Goal: Task Accomplishment & Management: Complete application form

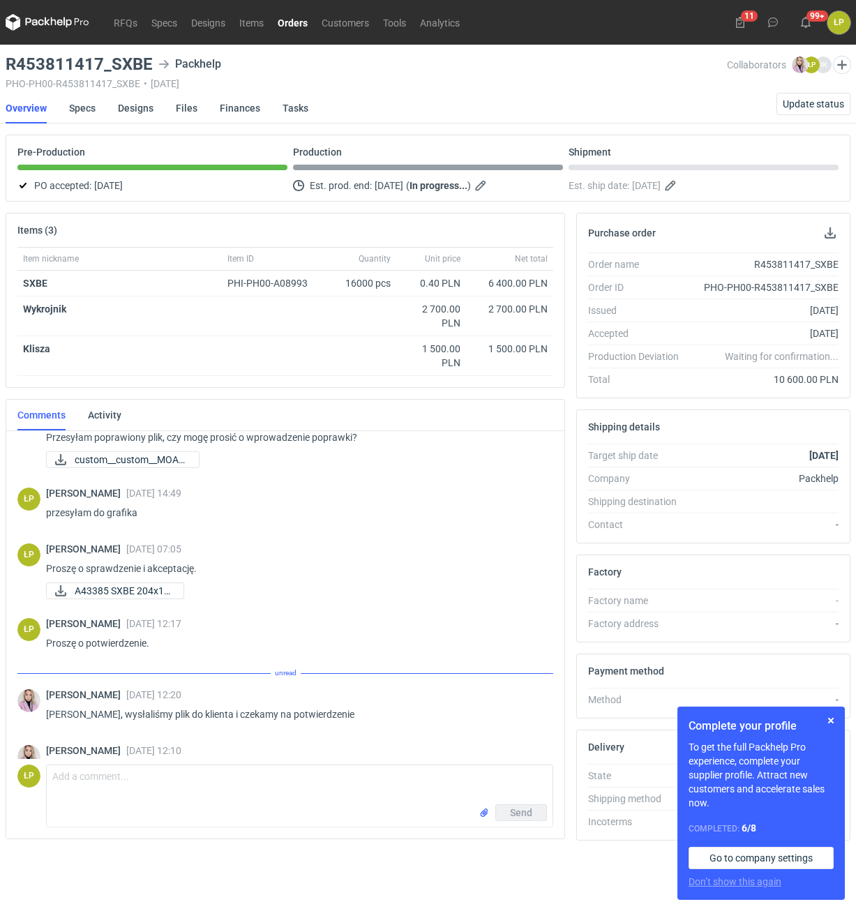
scroll to position [397, 0]
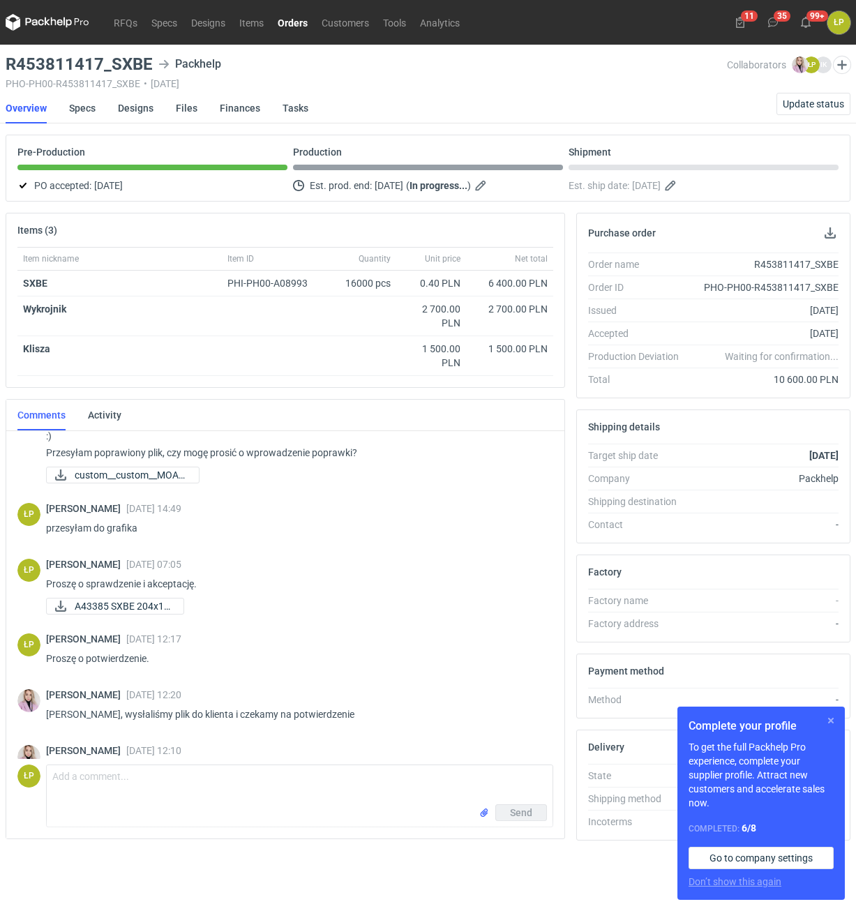
click at [831, 716] on button "button" at bounding box center [830, 720] width 17 height 17
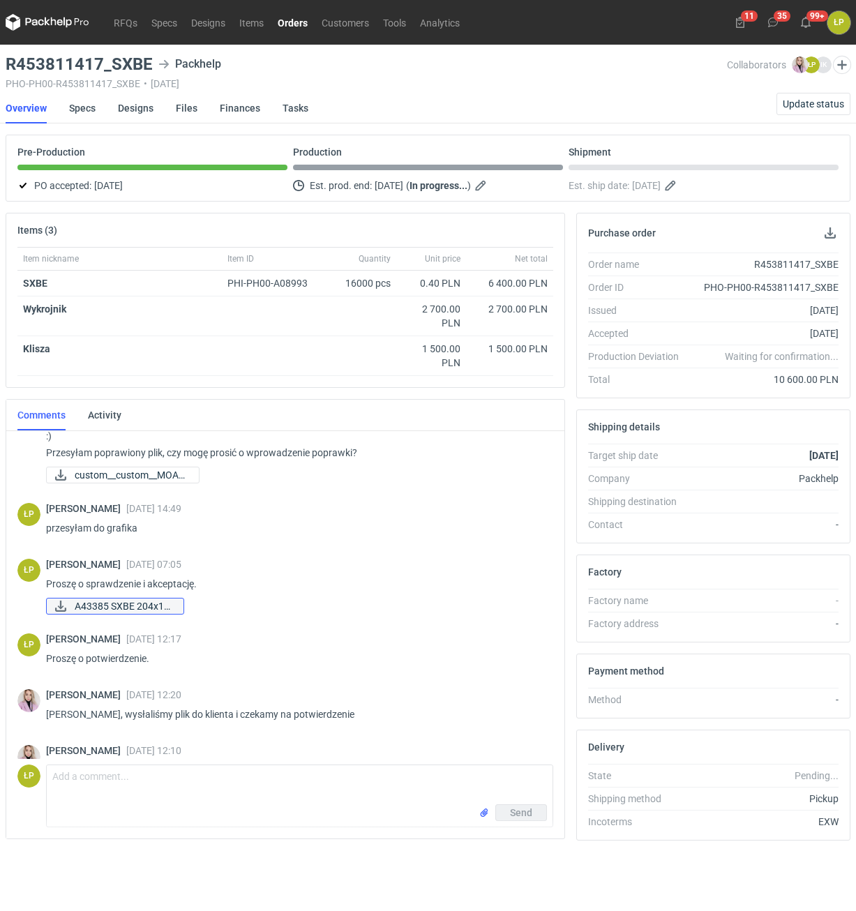
click at [120, 598] on span "A43385 SXBE 204x14..." at bounding box center [124, 605] width 98 height 15
click at [137, 27] on link "RFQs" at bounding box center [126, 22] width 38 height 17
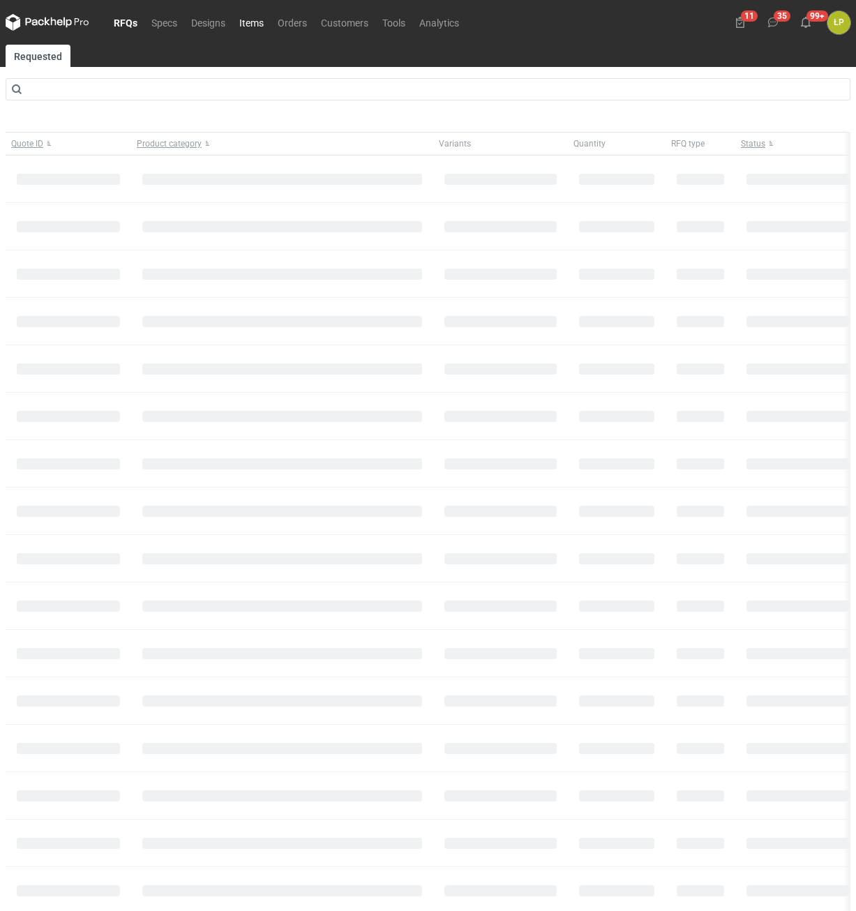
click at [244, 23] on link "Items" at bounding box center [251, 22] width 38 height 17
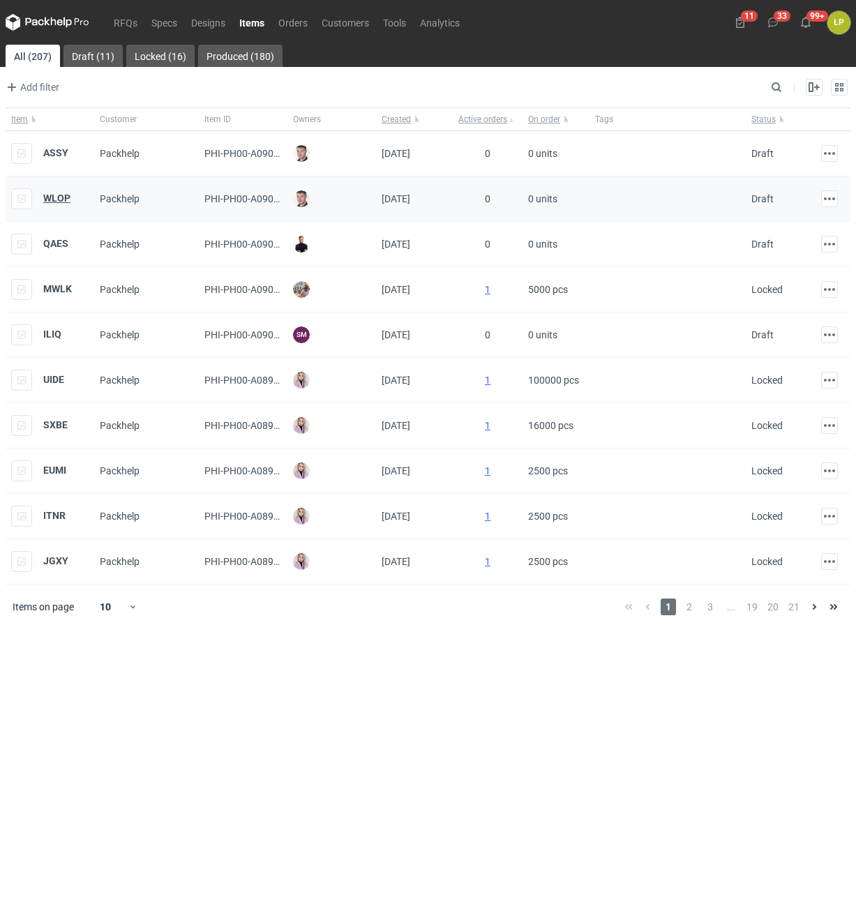
click at [60, 199] on strong "WLOP" at bounding box center [56, 197] width 27 height 11
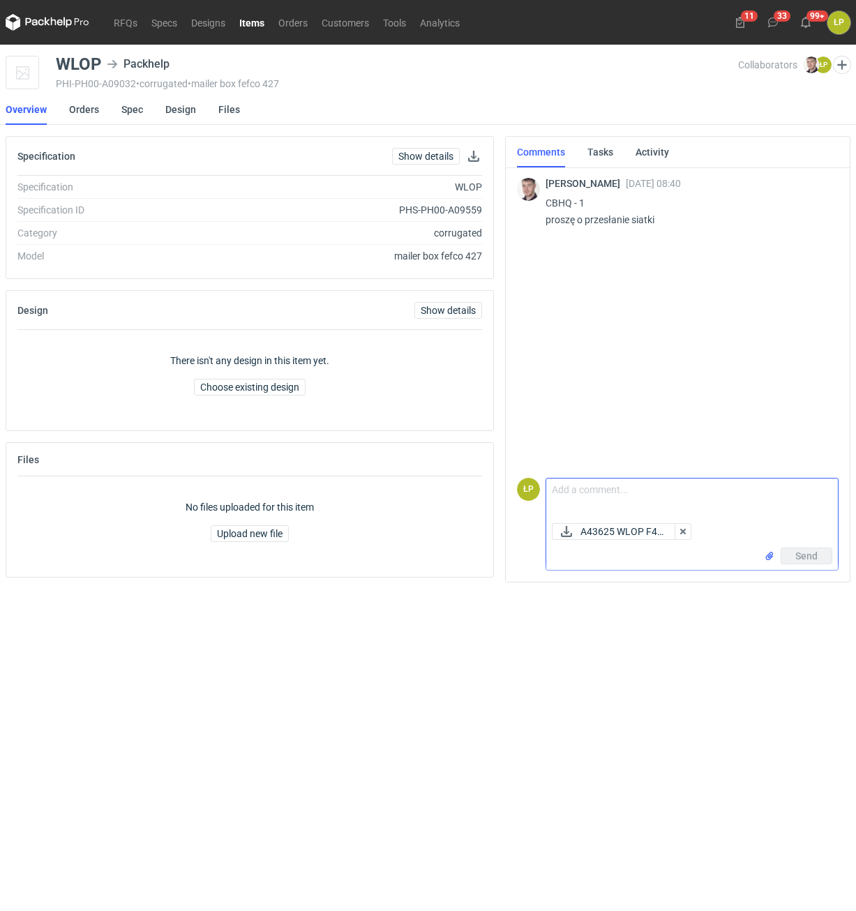
click at [654, 492] on textarea "Comment message" at bounding box center [692, 497] width 292 height 39
type textarea "w załączniku."
click at [790, 555] on button "Send" at bounding box center [806, 555] width 52 height 17
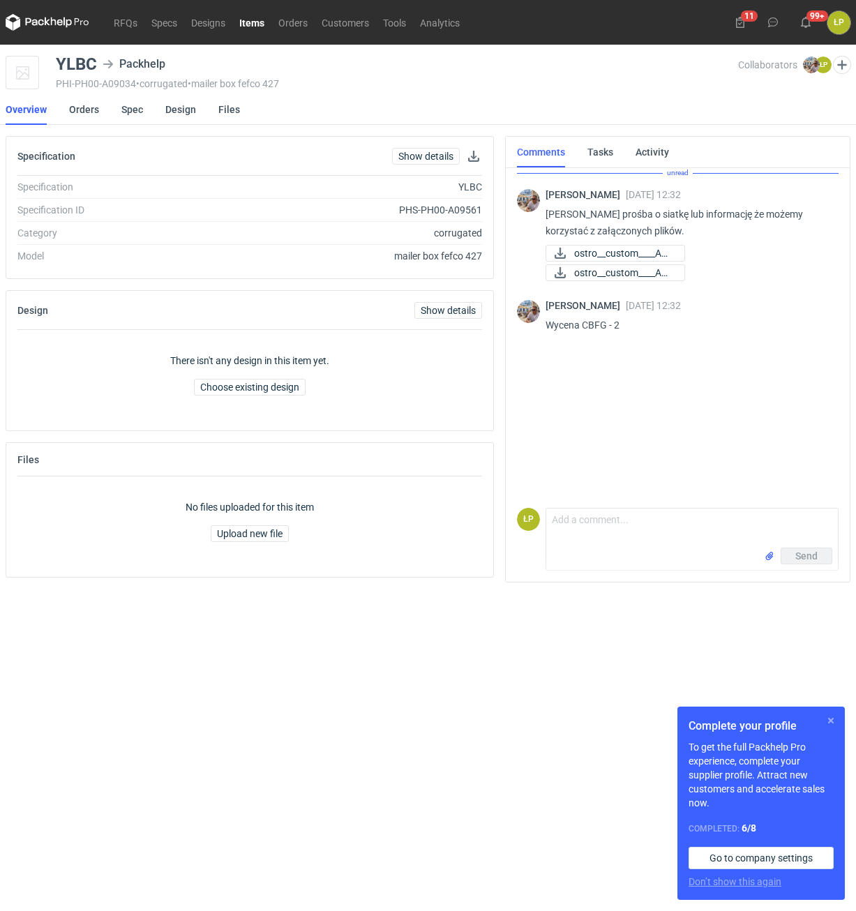
click at [827, 717] on button "button" at bounding box center [830, 720] width 17 height 17
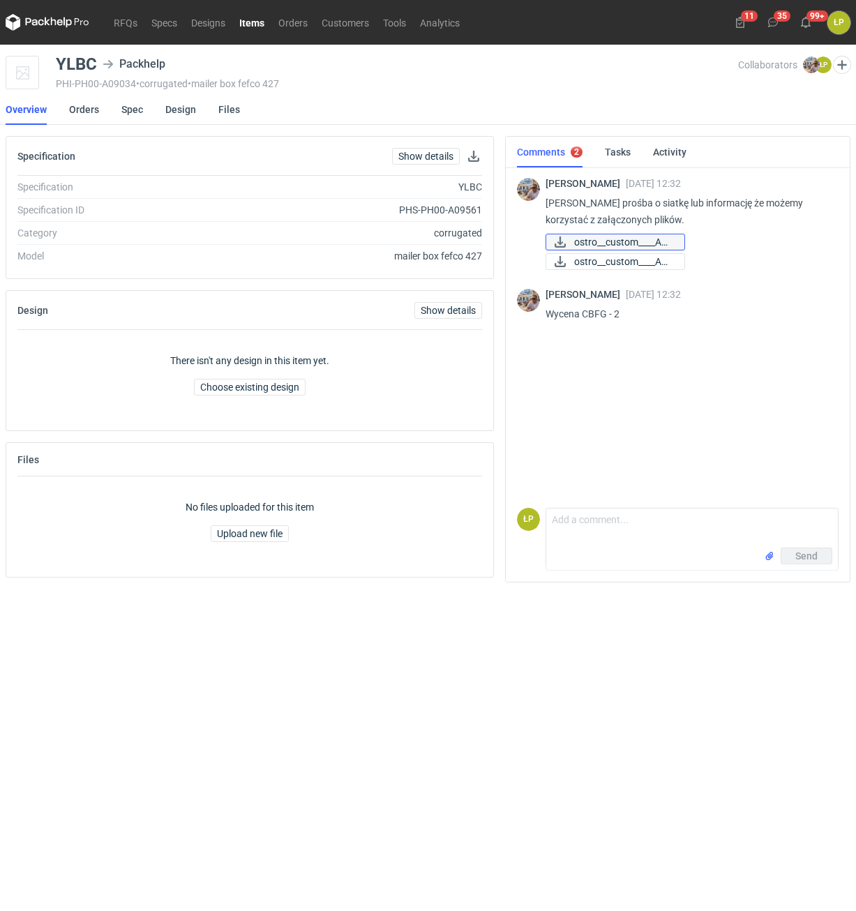
click at [640, 250] on link "ostro__custom____ADI..." at bounding box center [614, 242] width 139 height 17
click at [614, 252] on div "Michał Palasek 08 Sep 2025 12:32 Panie Łukaszu prośba o siatkę lub informację ż…" at bounding box center [686, 225] width 282 height 94
click at [614, 257] on span "ostro__custom____ADI..." at bounding box center [623, 261] width 99 height 15
drag, startPoint x: 603, startPoint y: 554, endPoint x: 604, endPoint y: 538, distance: 16.8
click at [604, 547] on form "Comment message Send" at bounding box center [691, 539] width 293 height 63
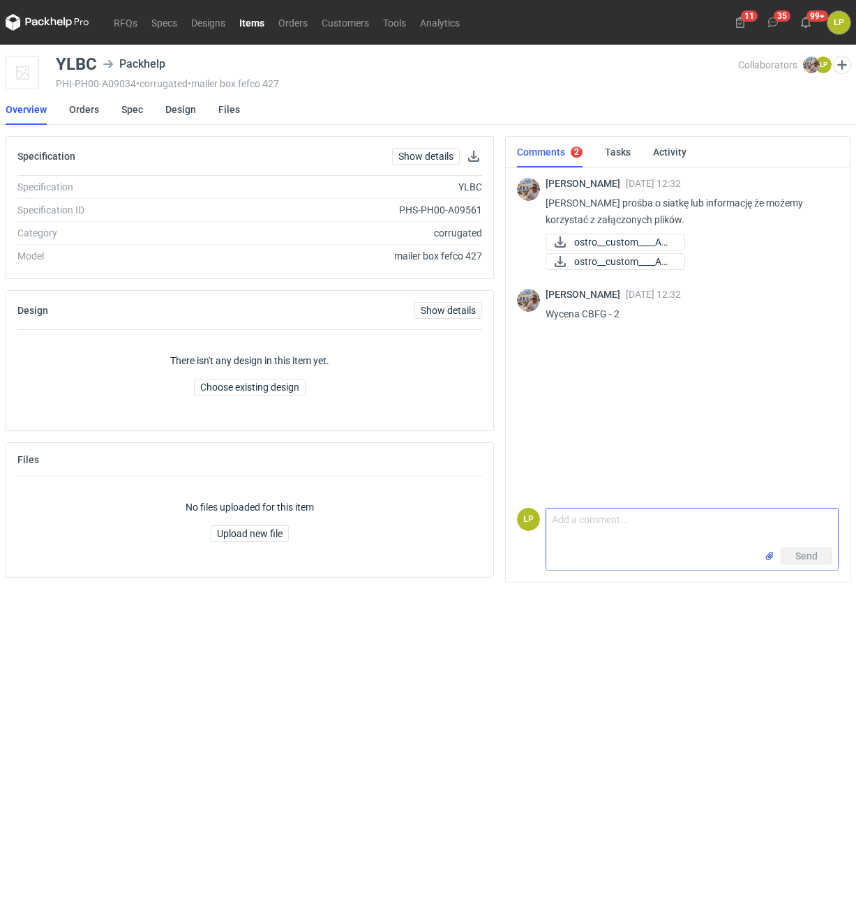
click at [604, 531] on textarea "Comment message" at bounding box center [692, 527] width 292 height 39
type textarea "przygotować czystą siatkę, czy przygotują Państwo sami?"
click at [793, 555] on button "Send" at bounding box center [806, 555] width 52 height 17
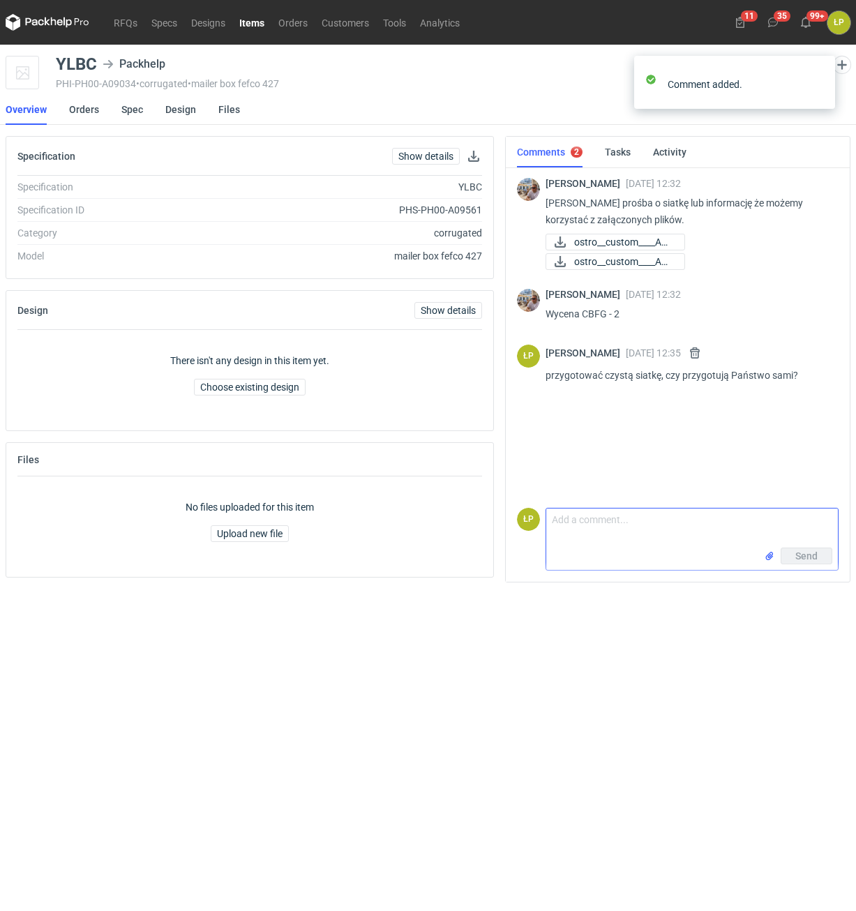
click at [731, 522] on textarea "Comment message" at bounding box center [692, 527] width 292 height 39
type textarea "będzie inna grafika?"
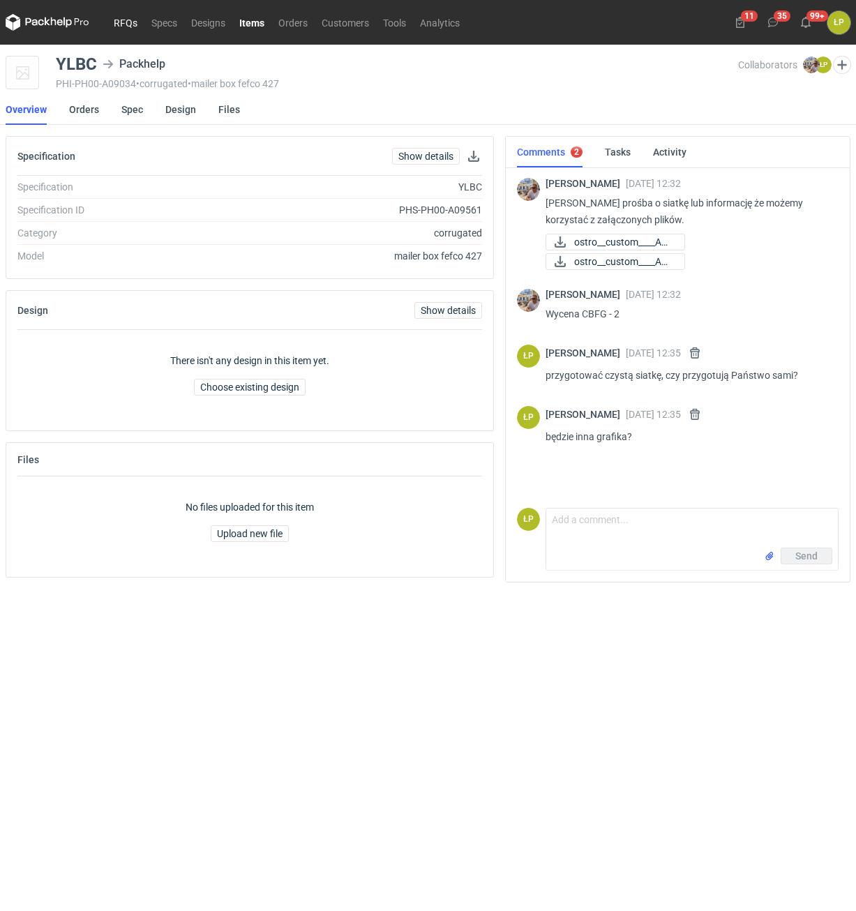
click at [133, 24] on link "RFQs" at bounding box center [126, 22] width 38 height 17
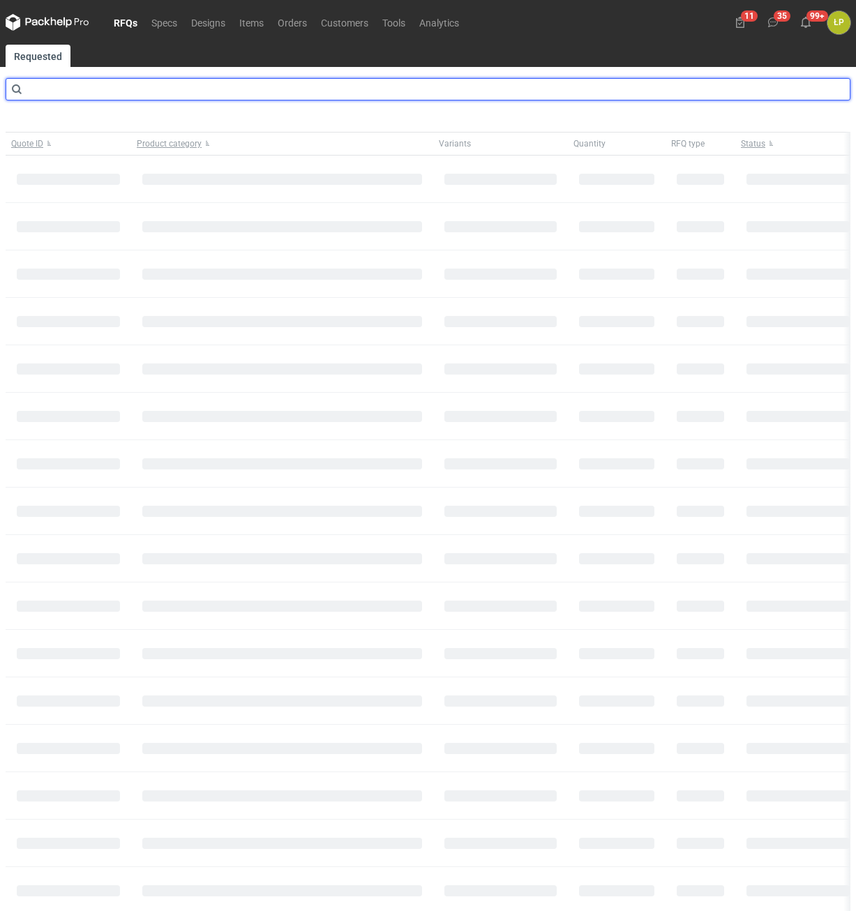
click at [114, 90] on input "text" at bounding box center [428, 89] width 845 height 22
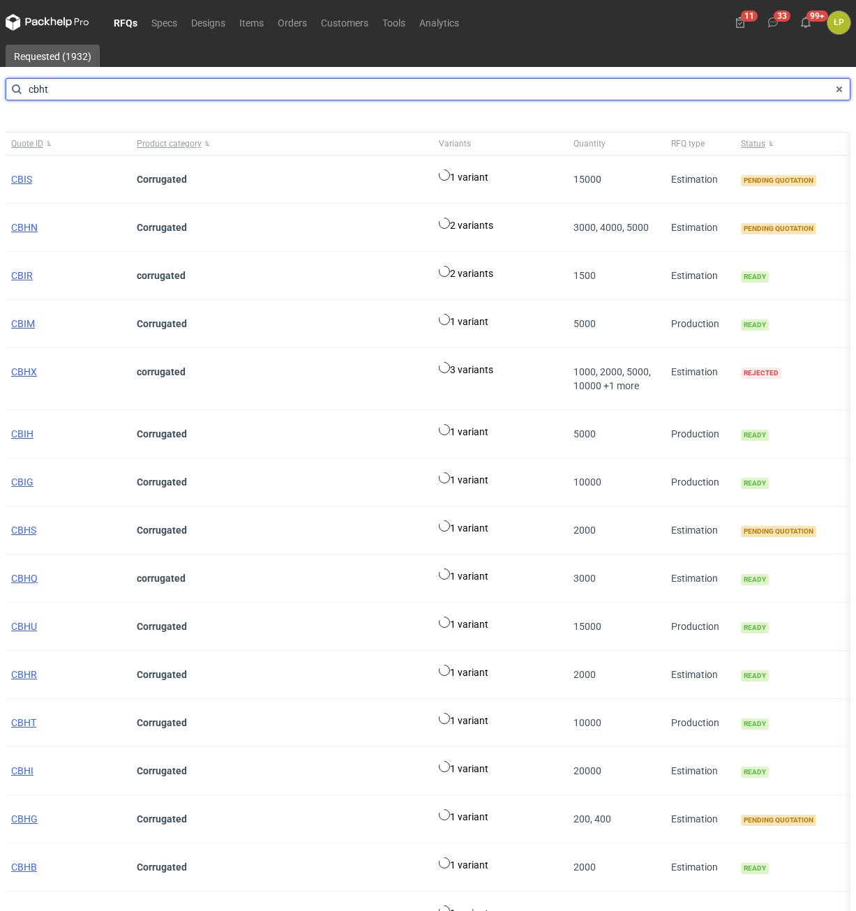
type input "cbht"
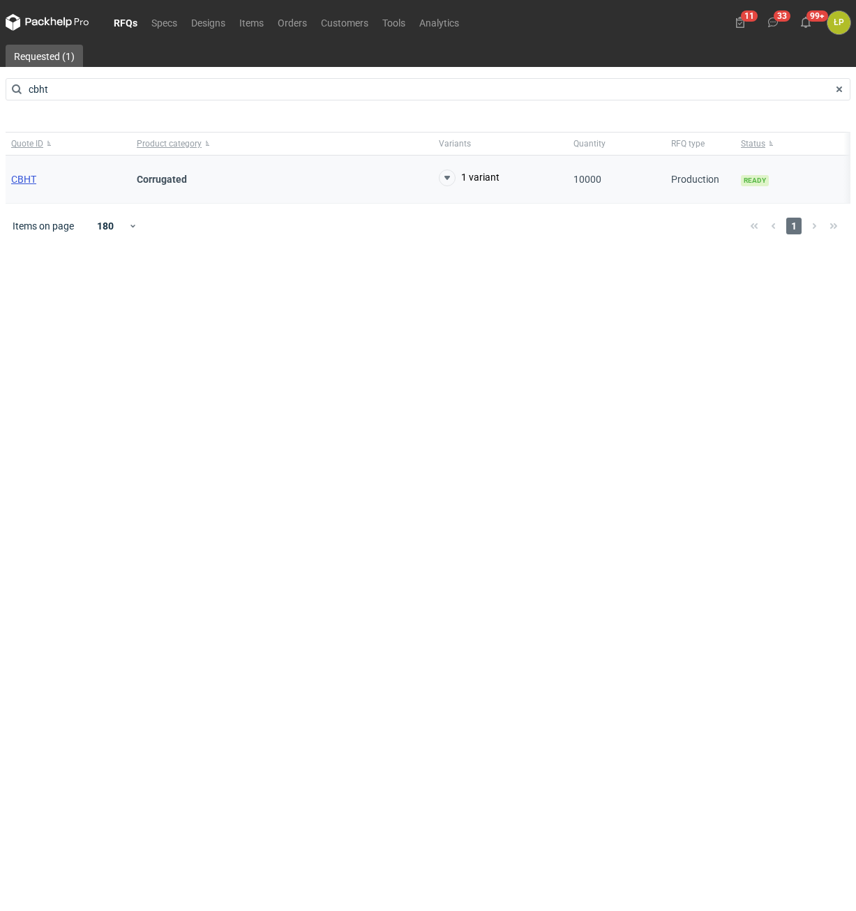
click at [29, 180] on span "CBHT" at bounding box center [23, 179] width 25 height 11
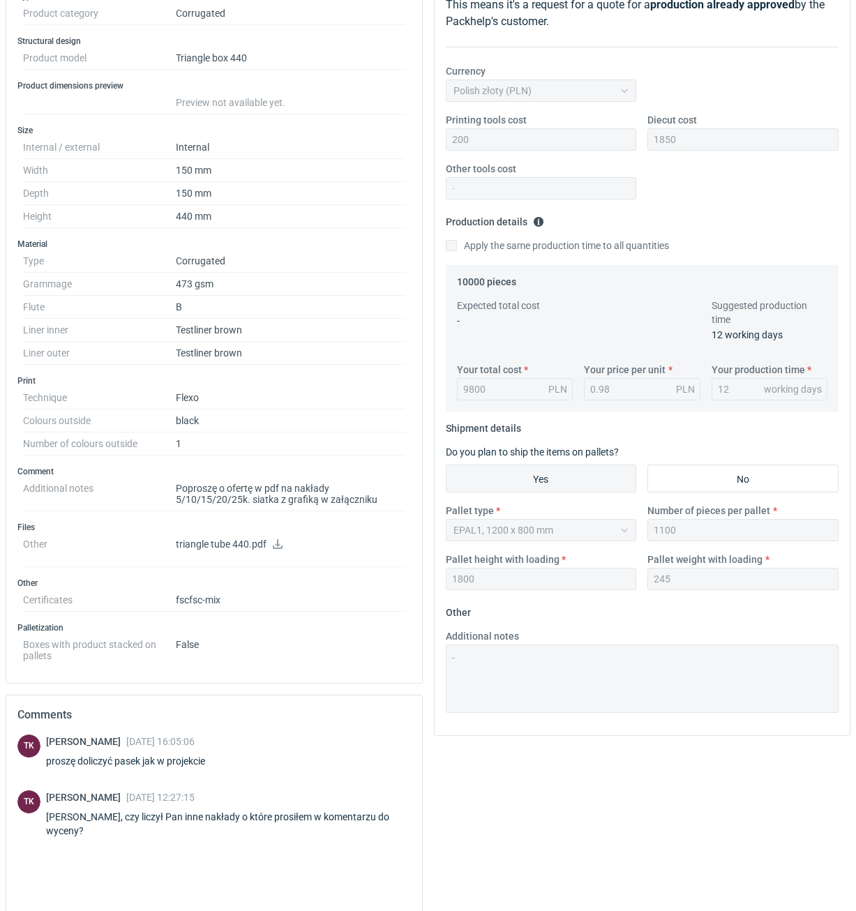
scroll to position [338, 0]
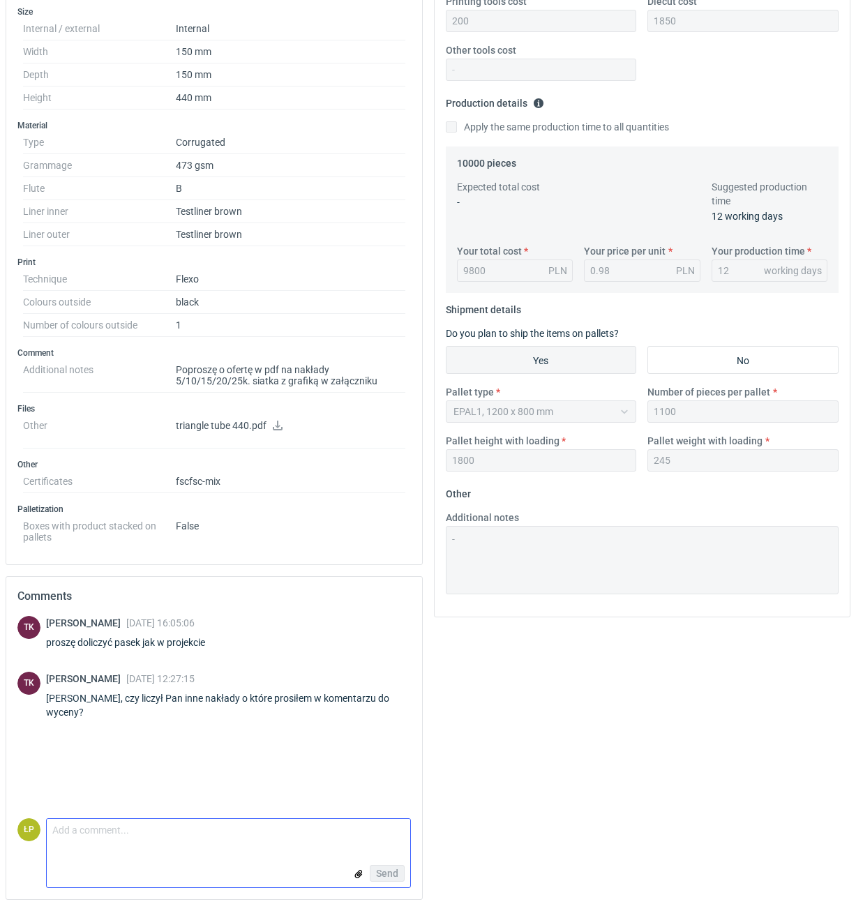
click at [355, 871] on input "file" at bounding box center [358, 874] width 11 height 15
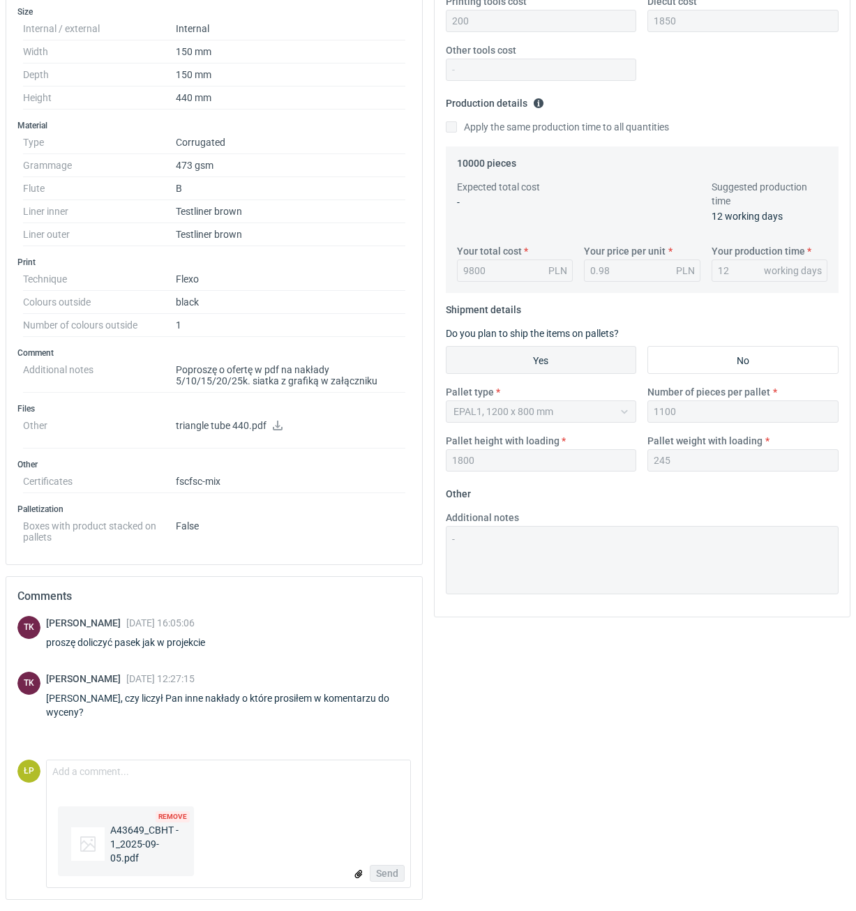
click at [126, 841] on span "A43649_CBHT - 1_2025-09-05.pdf" at bounding box center [143, 844] width 77 height 42
click at [125, 748] on div "TK Tomasz Kubiak 04 Sep 2025 16:05:06 proszę doliczyć pasek jak w projekcie TK …" at bounding box center [213, 688] width 393 height 144
click at [125, 771] on textarea "Comment message" at bounding box center [228, 774] width 363 height 29
type textarea "w załaczniku."
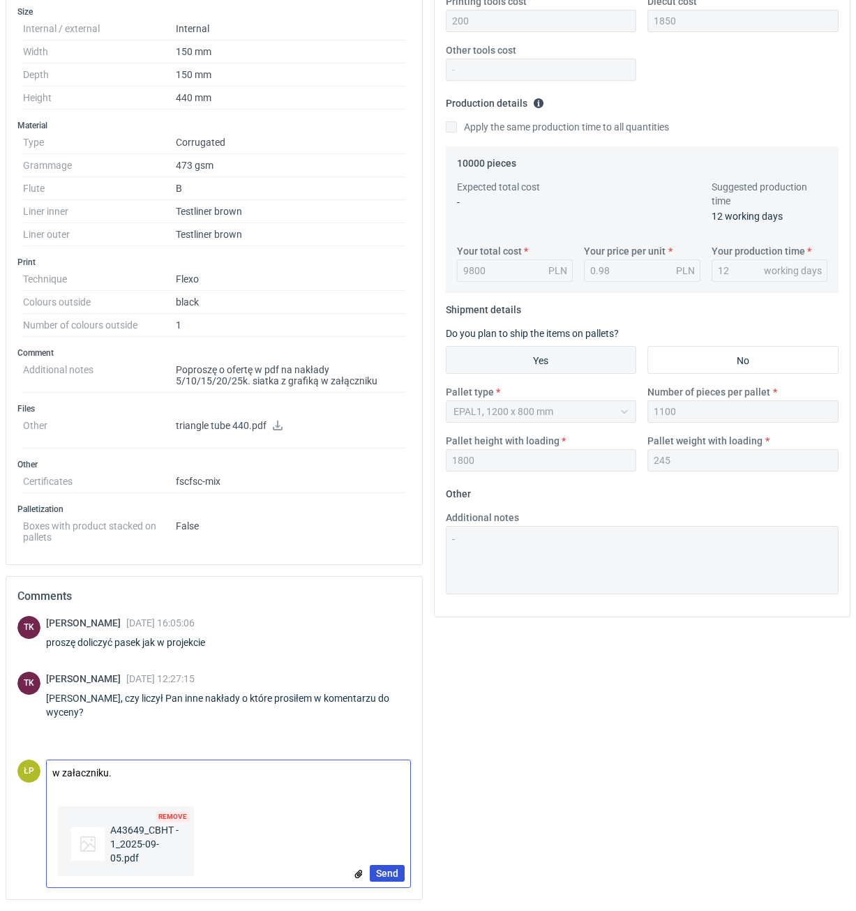
click at [388, 875] on span "Send" at bounding box center [387, 873] width 22 height 10
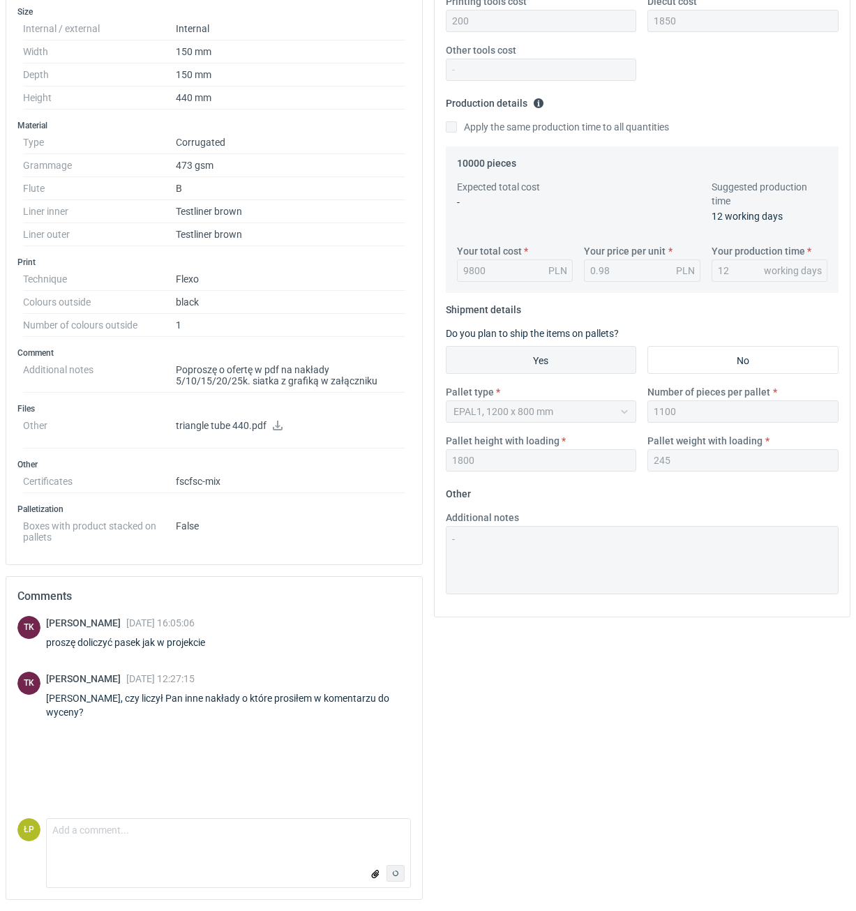
scroll to position [46, 0]
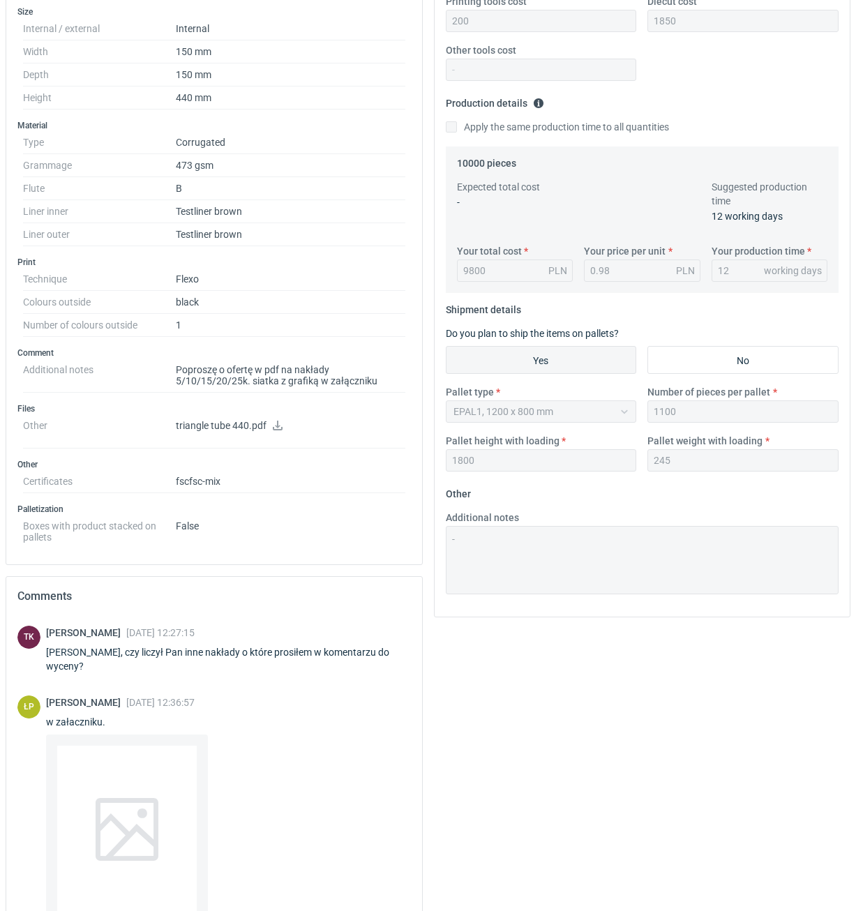
click at [171, 787] on div at bounding box center [126, 829] width 139 height 167
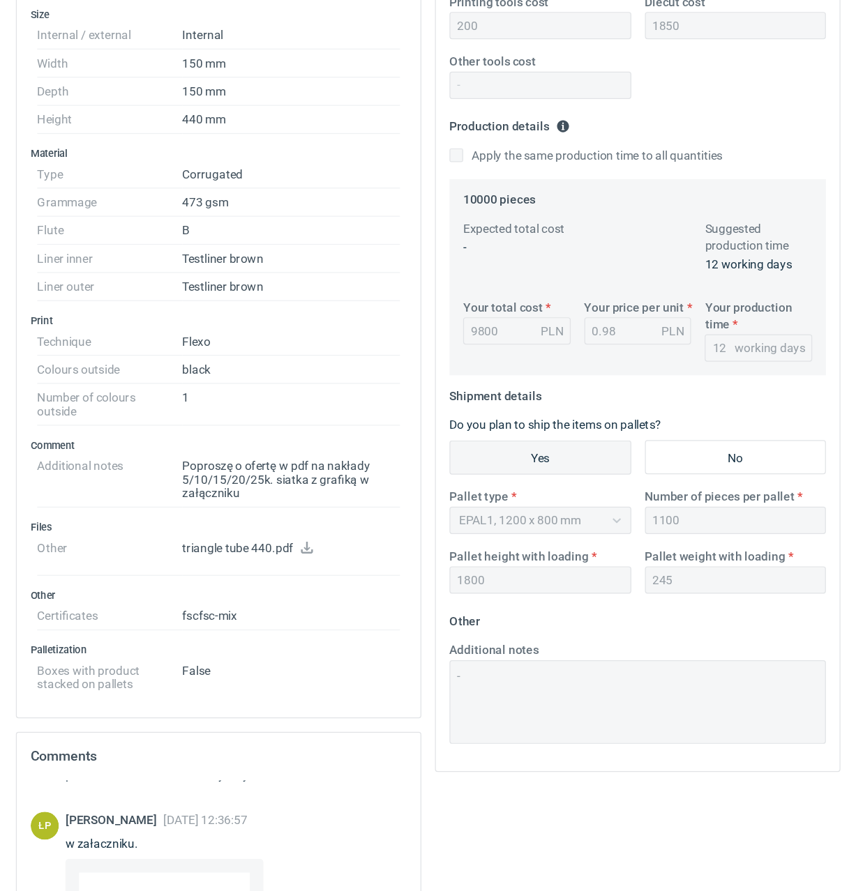
scroll to position [100, 0]
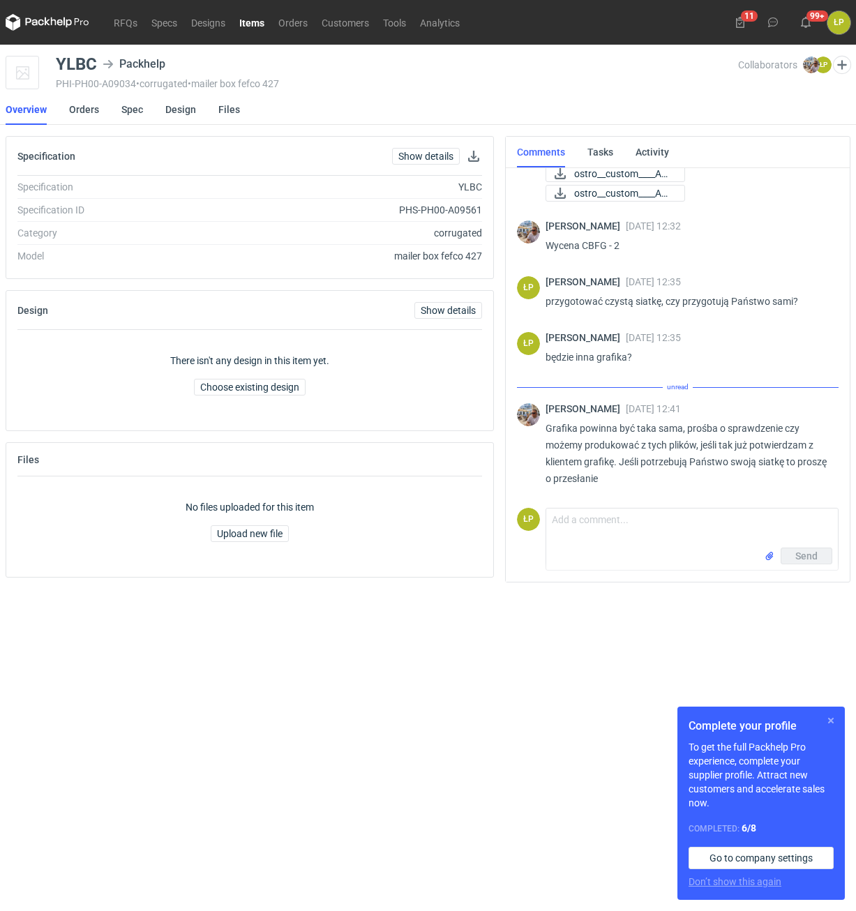
click at [830, 719] on button "button" at bounding box center [830, 720] width 17 height 17
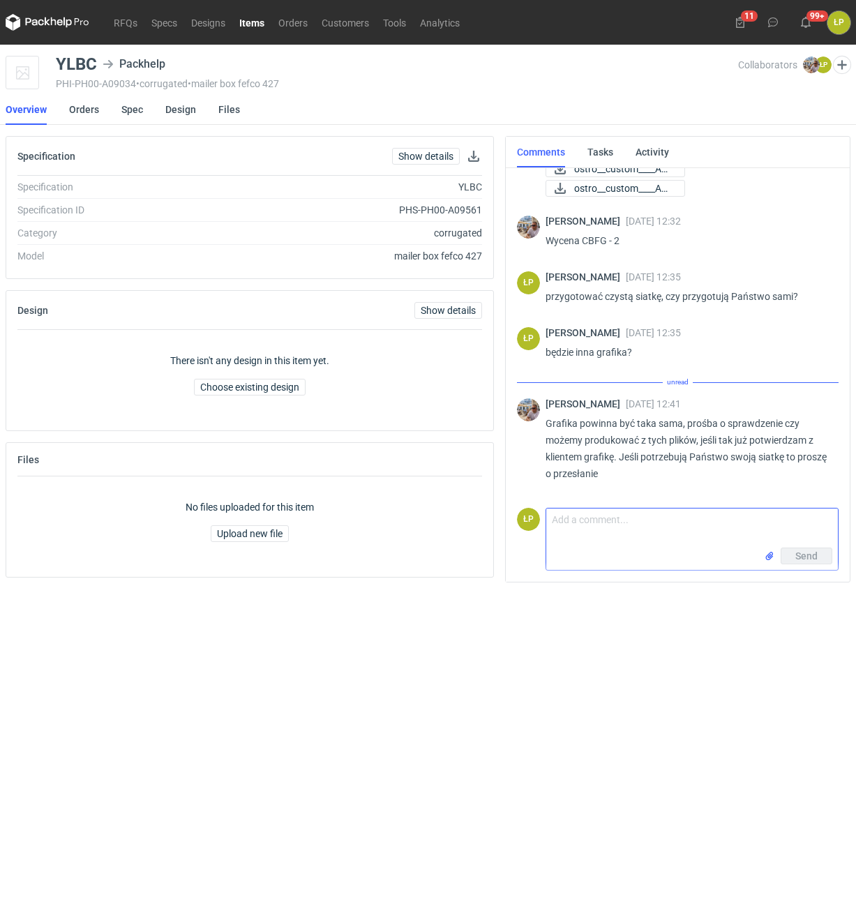
click at [630, 536] on textarea "Comment message" at bounding box center [692, 527] width 292 height 39
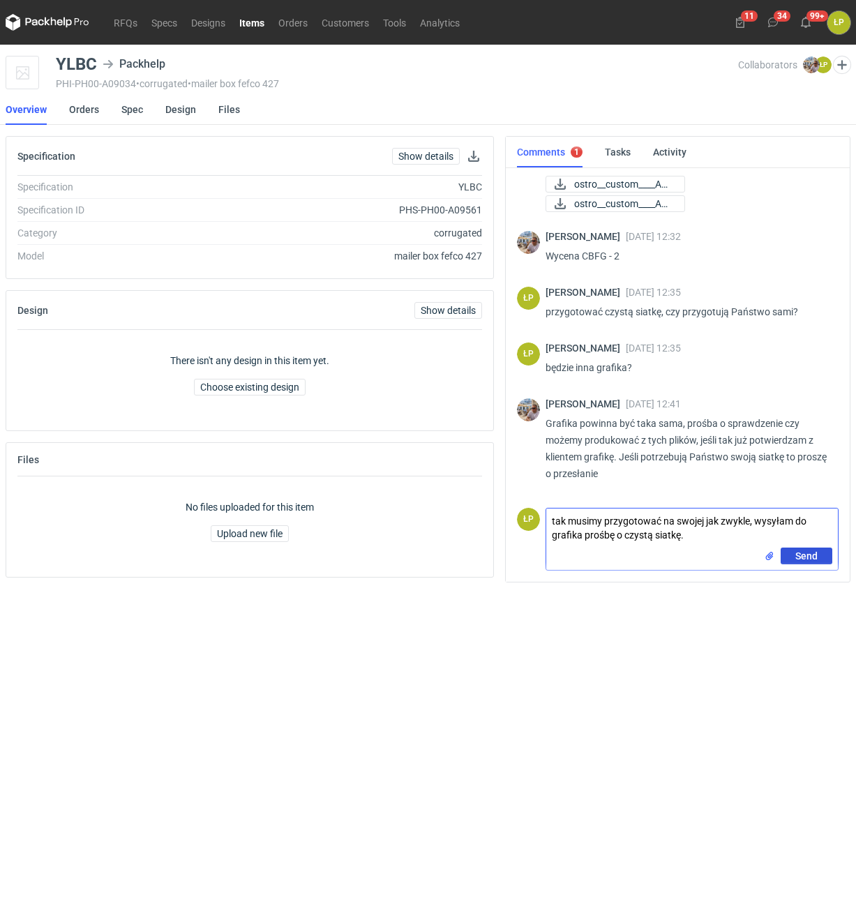
type textarea "tak musimy przygotować na swojej jak zwykle, wysyłam do grafika prośbę o czystą…"
click at [783, 554] on button "Send" at bounding box center [806, 555] width 52 height 17
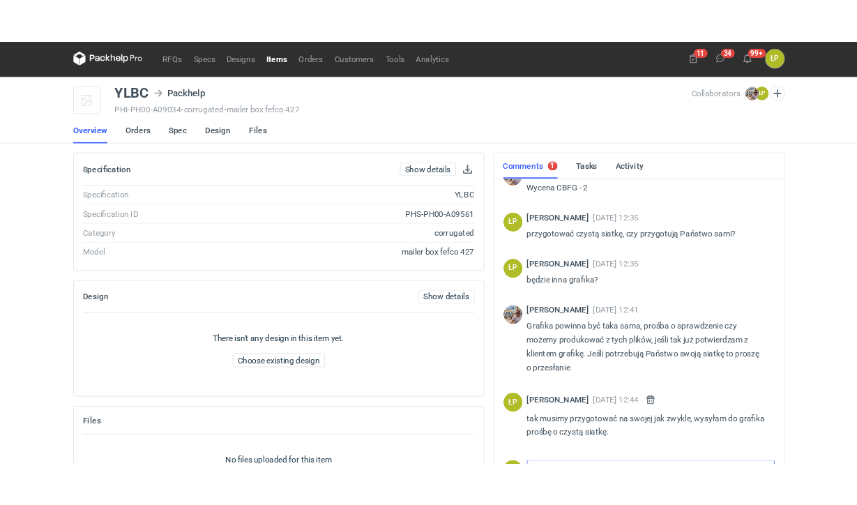
scroll to position [0, 0]
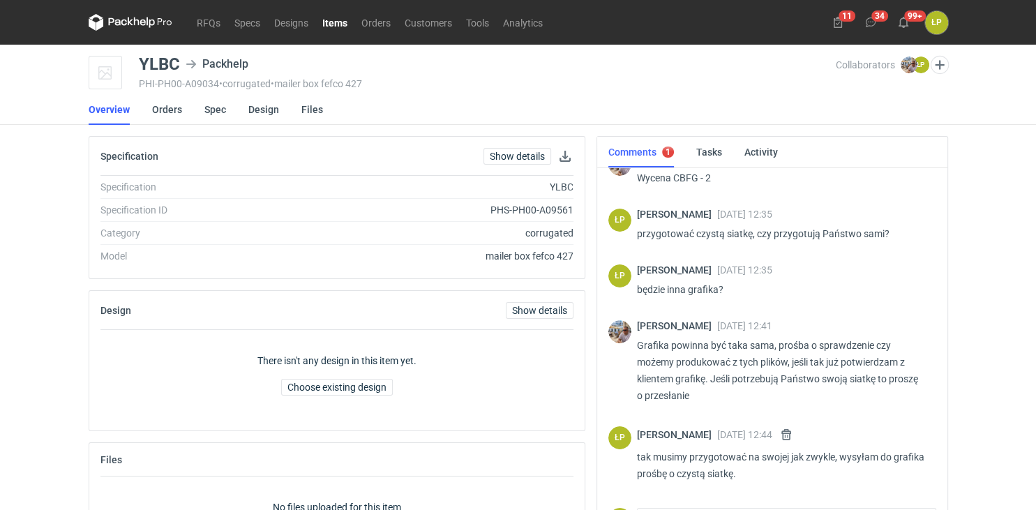
click at [160, 59] on div "YLBC" at bounding box center [159, 64] width 41 height 17
click at [160, 60] on div "YLBC" at bounding box center [159, 64] width 41 height 17
copy div "YLBC"
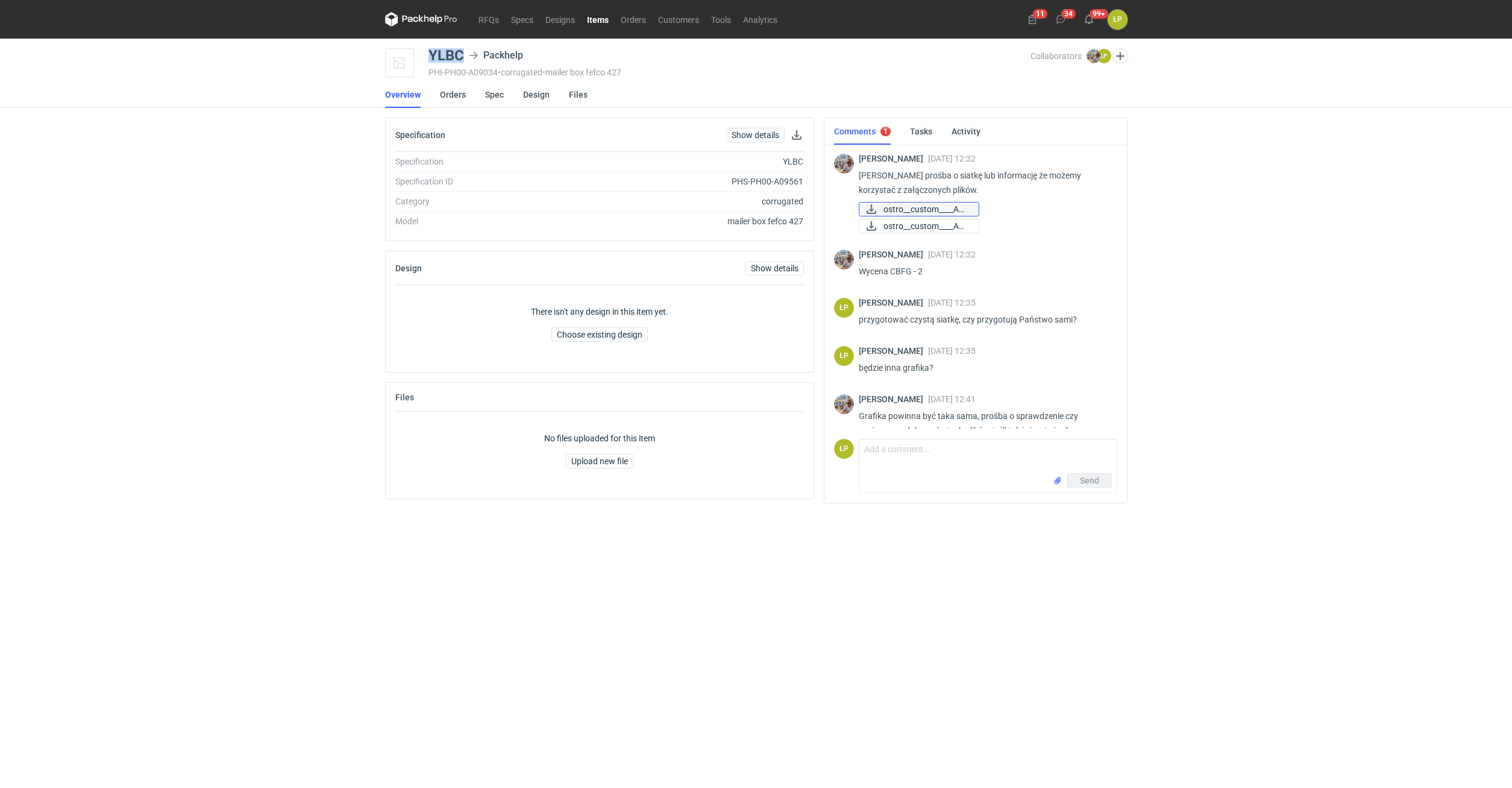
click at [739, 213] on span "ostro__custom____ADI..." at bounding box center [925, 208] width 86 height 13
click at [739, 230] on span "ostro__custom____ADI..." at bounding box center [925, 226] width 86 height 13
click at [491, 98] on link "Spec" at bounding box center [494, 94] width 19 height 27
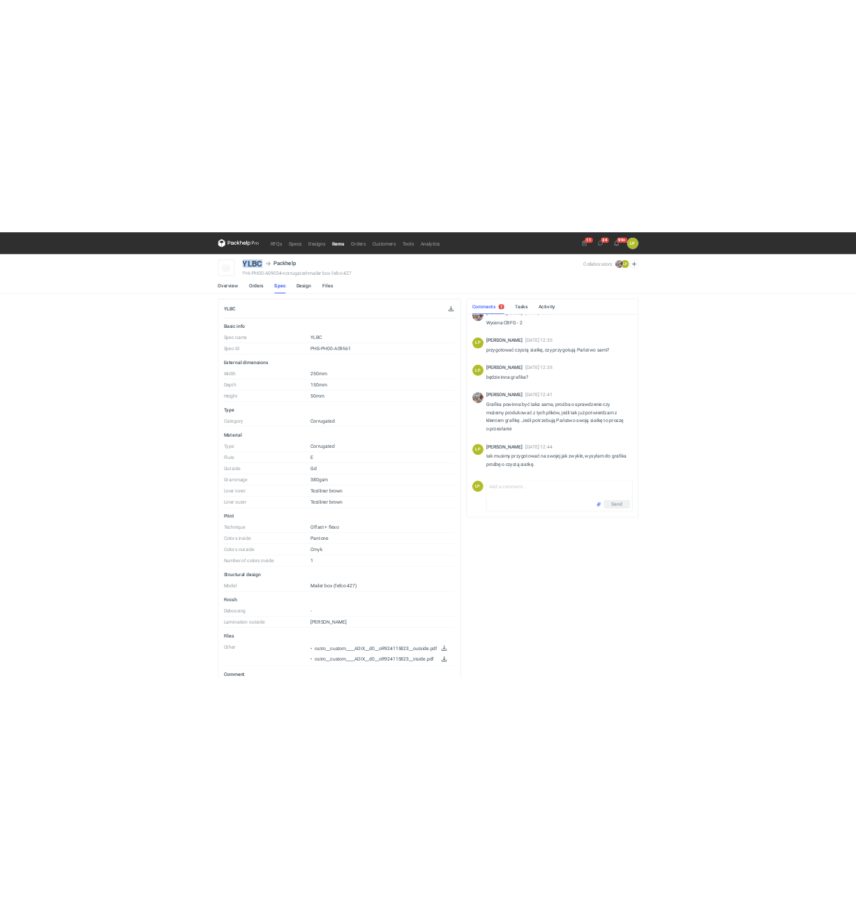
scroll to position [130, 0]
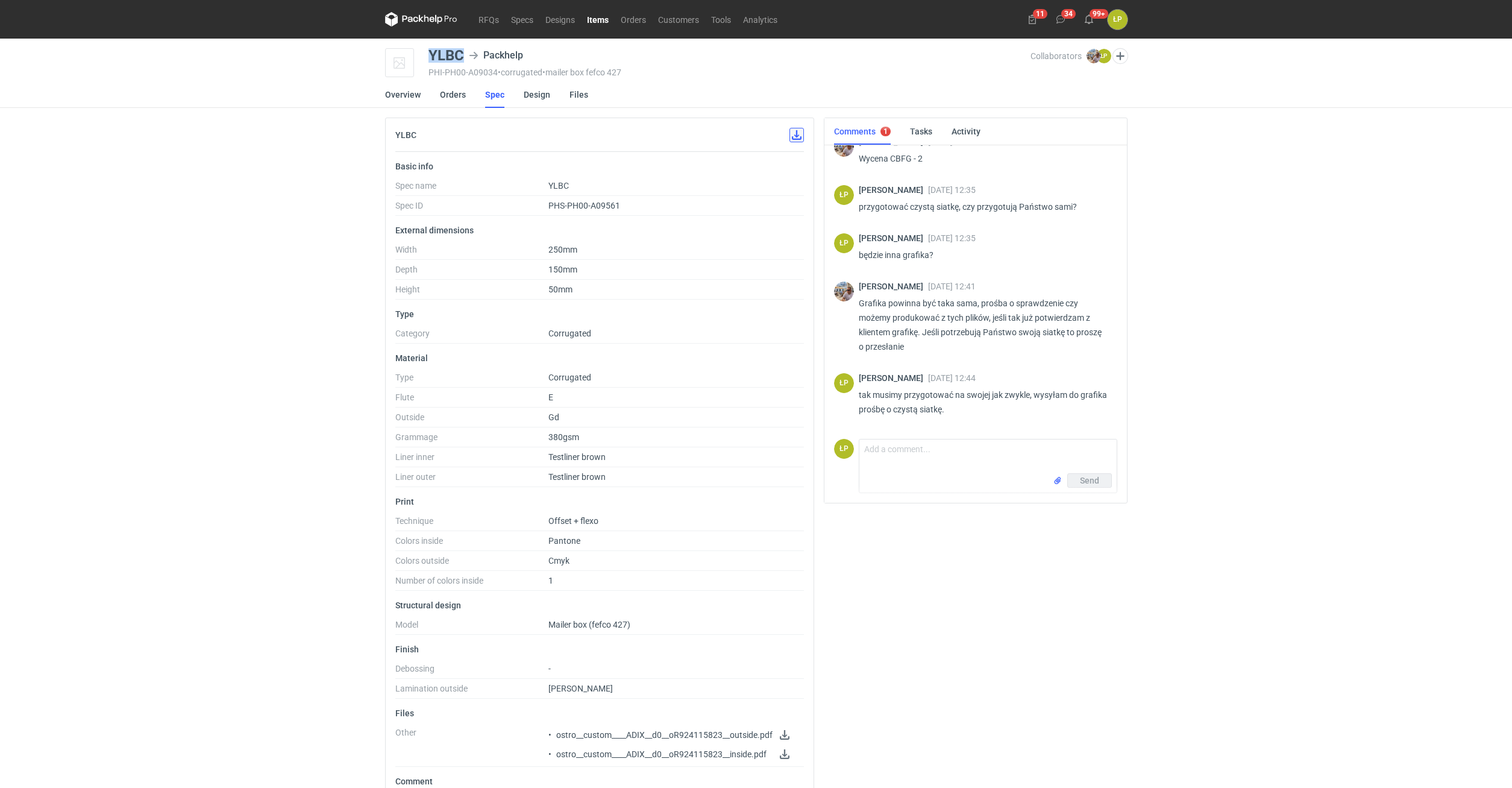
click at [739, 138] on button "button" at bounding box center [797, 135] width 15 height 15
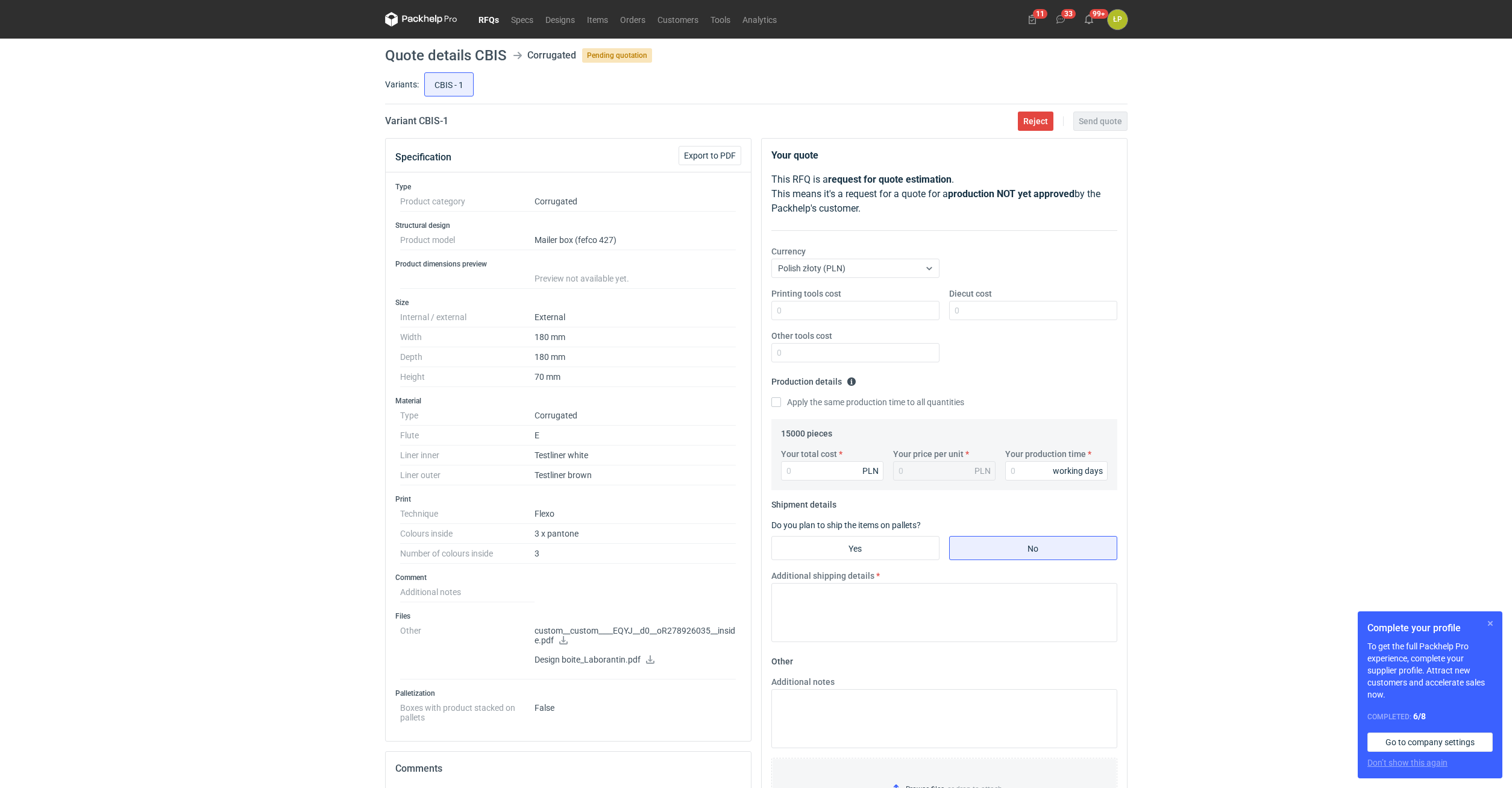
click at [1488, 620] on button "button" at bounding box center [1490, 623] width 15 height 15
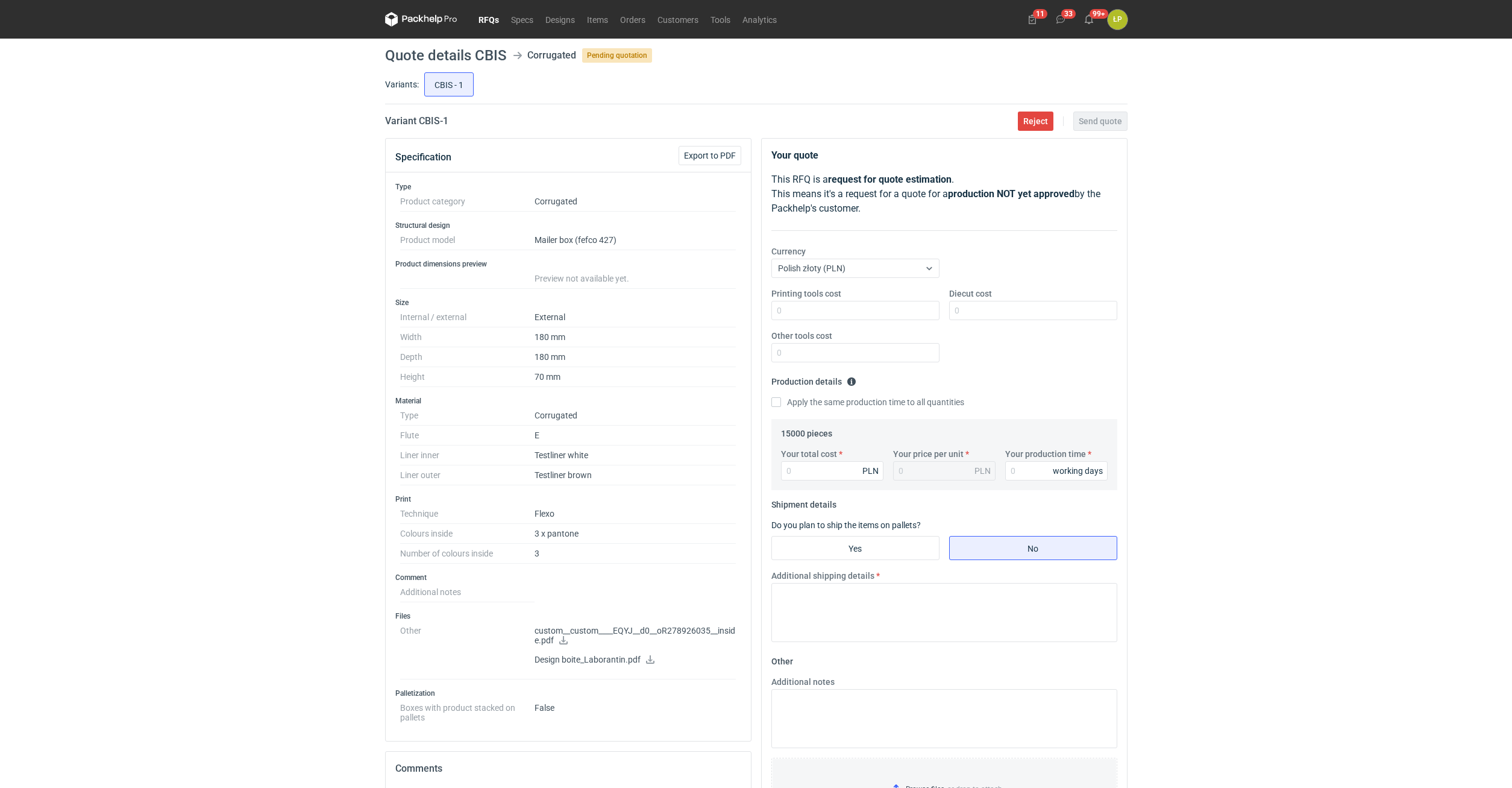
click at [1279, 429] on div "RFQs Specs Designs Items Orders Customers Tools Analytics 11 33 99+ ŁP Łukasz P…" at bounding box center [756, 394] width 1512 height 788
click at [566, 640] on icon at bounding box center [563, 640] width 9 height 9
click at [654, 660] on icon at bounding box center [650, 659] width 10 height 9
click at [1171, 379] on div "RFQs Specs Designs Items Orders Customers Tools Analytics 11 33 99+ ŁP Łukasz P…" at bounding box center [756, 394] width 1512 height 788
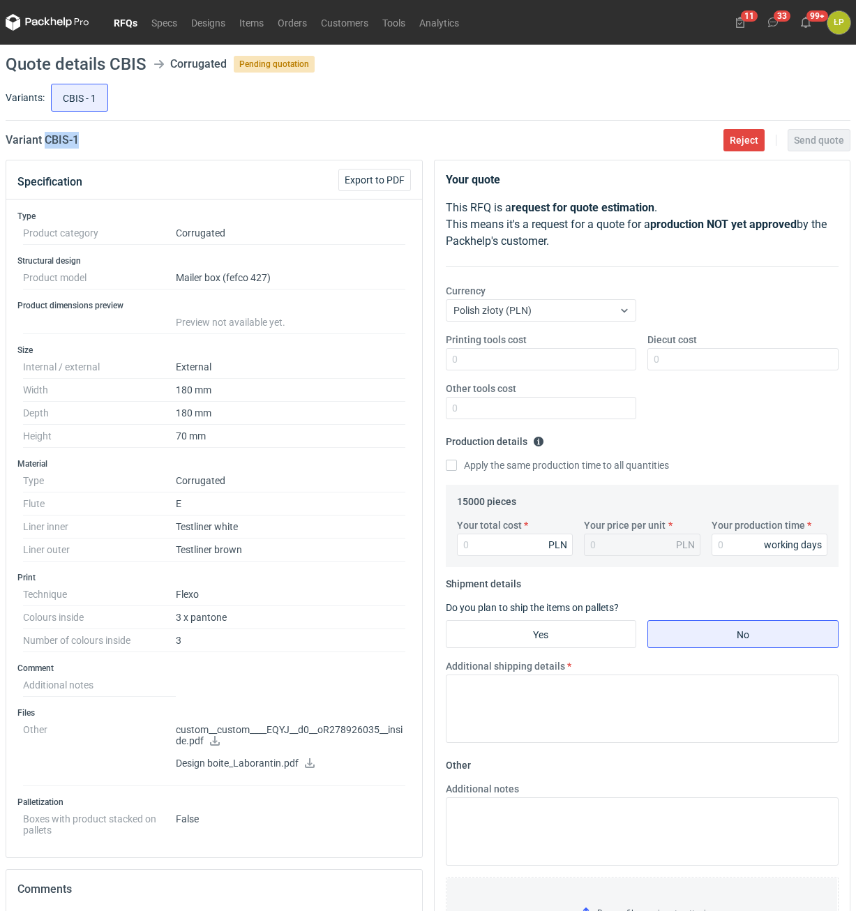
drag, startPoint x: 102, startPoint y: 148, endPoint x: 47, endPoint y: 149, distance: 55.1
click at [47, 149] on main "Quote details CBIS Corrugated Pending quotation Variants: CBIS - 1 Variant CBIS…" at bounding box center [428, 624] width 856 height 1159
copy h2 "CBIS - 1"
click at [217, 744] on icon at bounding box center [215, 741] width 10 height 10
click at [481, 371] on div "Printing tools cost Diecut cost Other tools cost" at bounding box center [642, 382] width 405 height 98
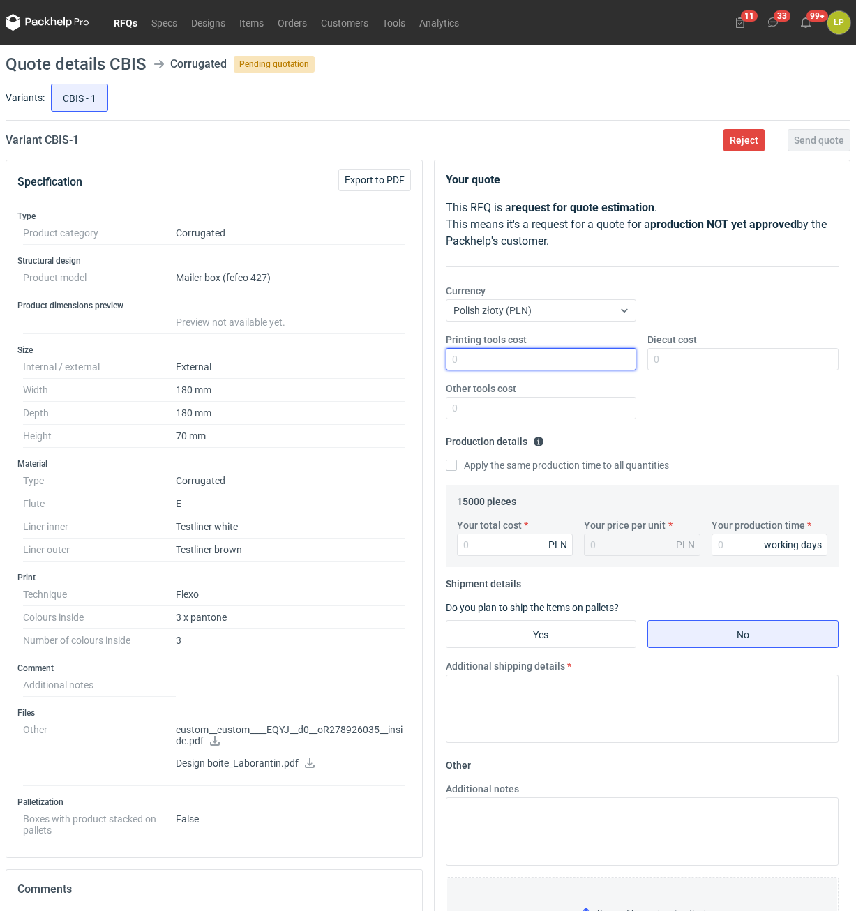
click at [491, 355] on input "Printing tools cost" at bounding box center [541, 359] width 191 height 22
type input "2800"
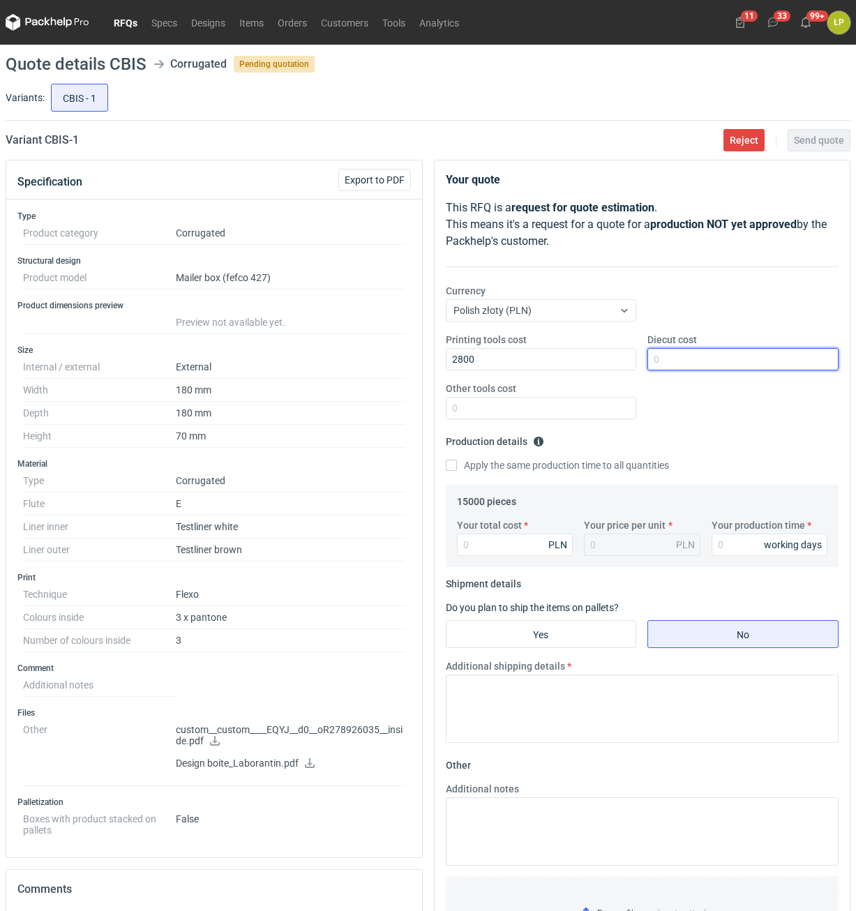
click at [677, 357] on input "Diecut cost" at bounding box center [742, 359] width 191 height 22
type input "2900"
click at [596, 414] on input "Other tools cost" at bounding box center [541, 408] width 191 height 22
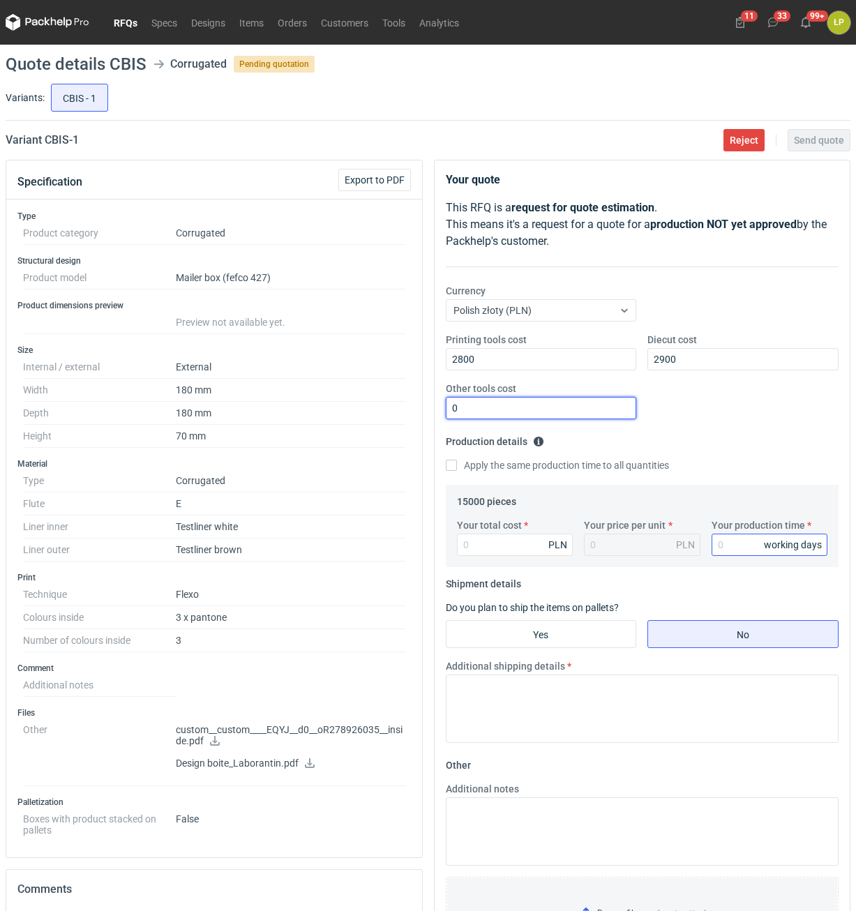
type input "0"
click at [723, 545] on input "Your production time" at bounding box center [769, 545] width 116 height 22
type input "12"
click at [538, 550] on input "Your total cost" at bounding box center [515, 545] width 116 height 22
type input "6450"
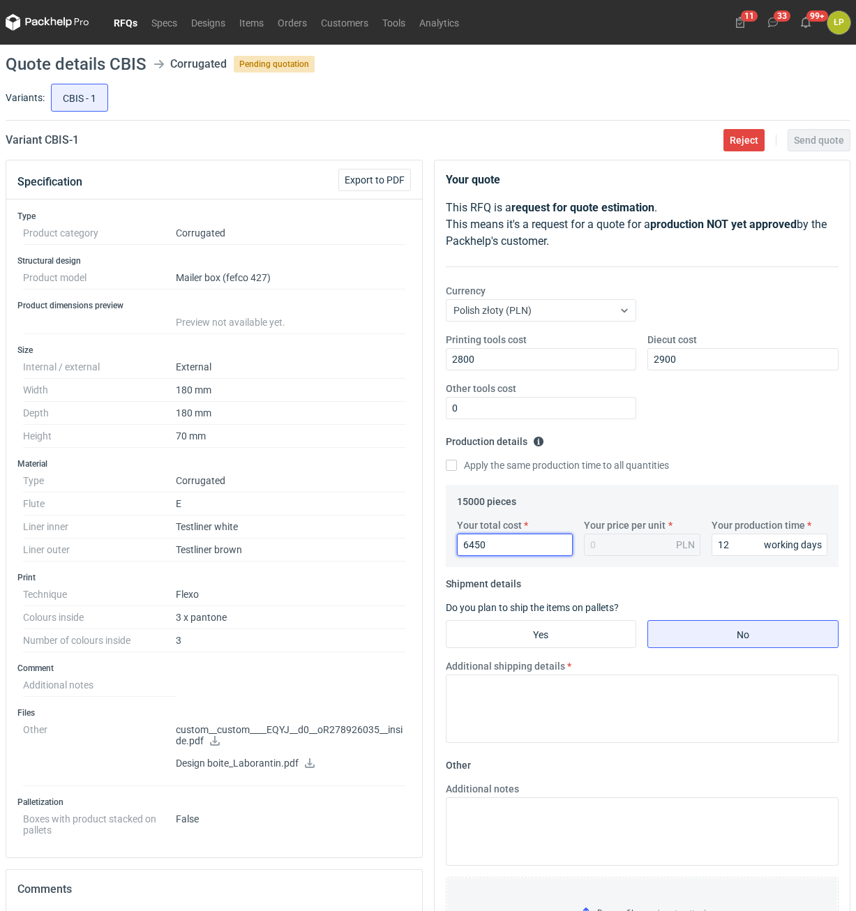
type input "0.43"
type input "6450"
click at [596, 629] on input "Yes" at bounding box center [541, 634] width 190 height 27
radio input "true"
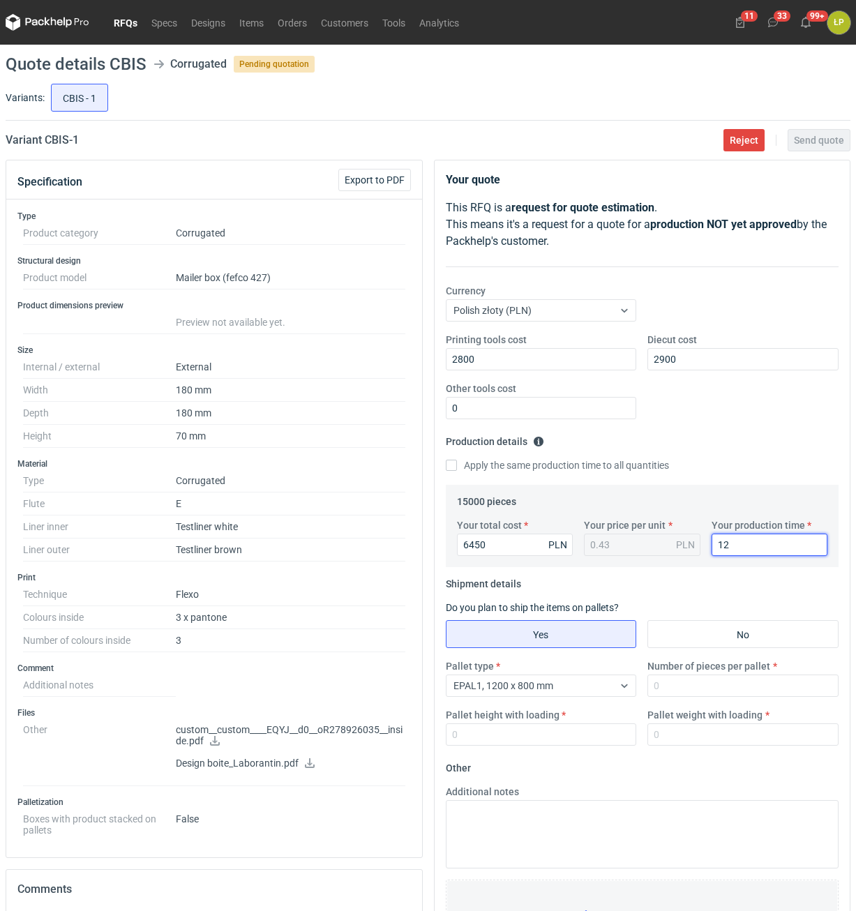
click at [722, 550] on input "12" at bounding box center [769, 545] width 116 height 22
click at [750, 545] on input "12" at bounding box center [769, 545] width 116 height 22
type input "15"
click at [694, 682] on input "Number of pieces per pallet" at bounding box center [742, 685] width 191 height 22
type input "4000"
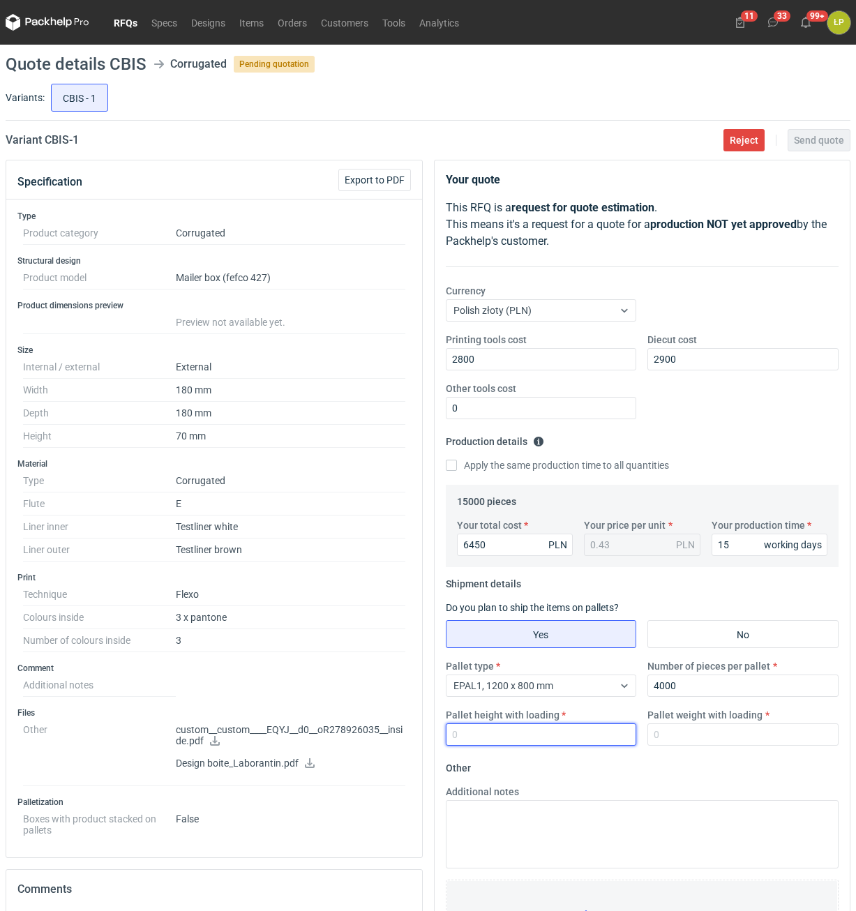
click at [587, 745] on input "Pallet height with loading" at bounding box center [541, 734] width 191 height 22
type input "1800"
click at [686, 741] on input "Pallet weight with loading" at bounding box center [742, 734] width 191 height 22
drag, startPoint x: 614, startPoint y: 704, endPoint x: 612, endPoint y: 696, distance: 8.6
click at [612, 696] on div "Pallet type EPAL1, 1200 x 800 mm Number of pieces per pallet 4000 Pallet height…" at bounding box center [642, 708] width 405 height 98
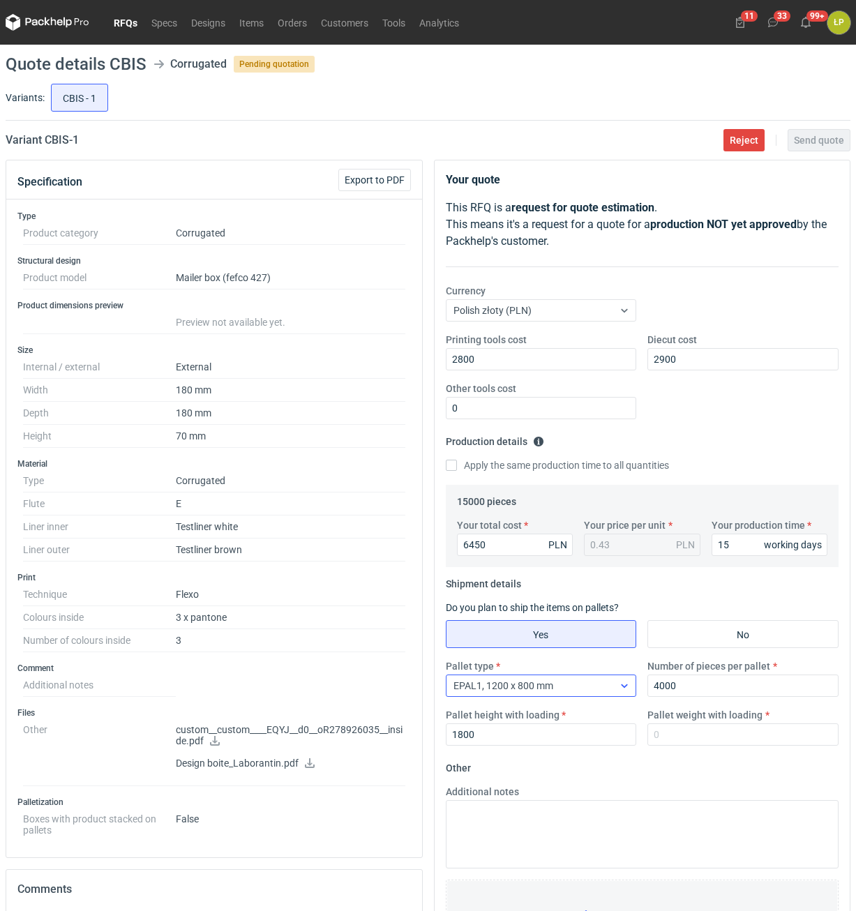
click at [611, 694] on div "EPAL1, 1200 x 800 mm" at bounding box center [529, 686] width 167 height 20
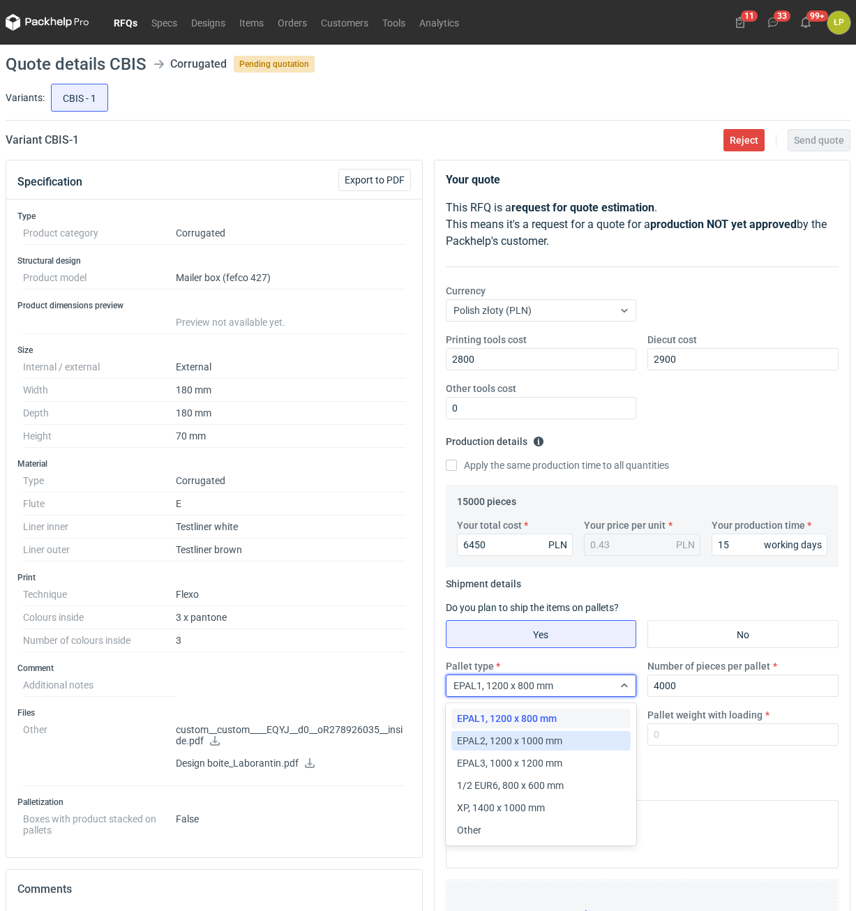
click at [566, 736] on div "EPAL2, 1200 x 1000 mm" at bounding box center [541, 741] width 169 height 14
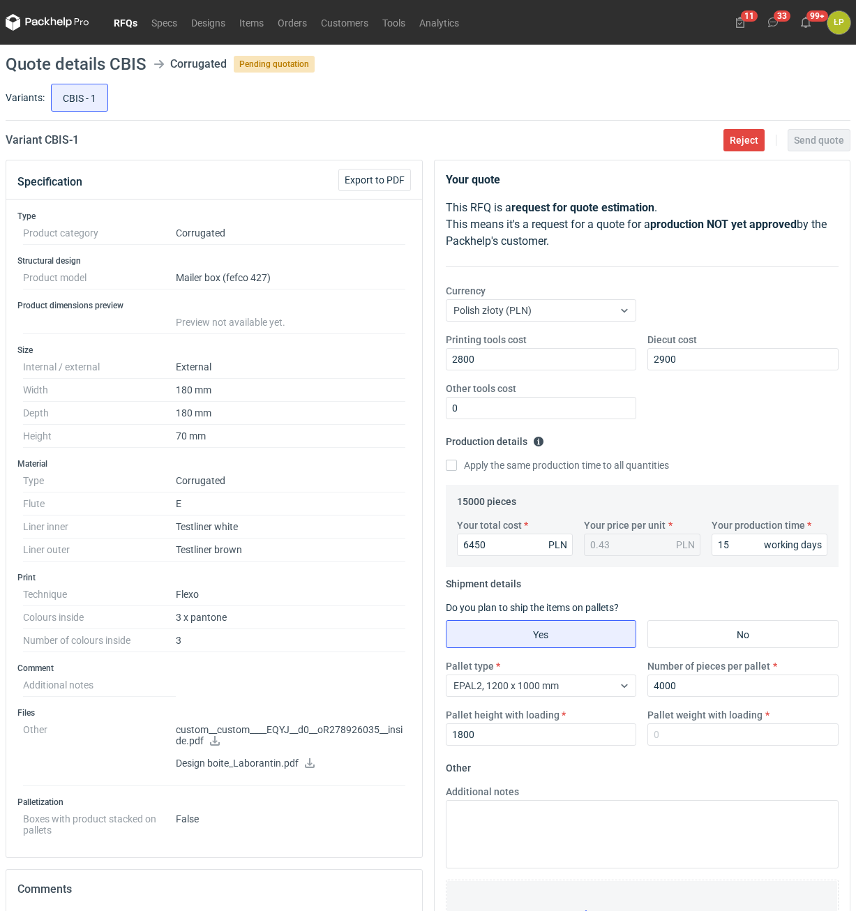
scroll to position [237, 0]
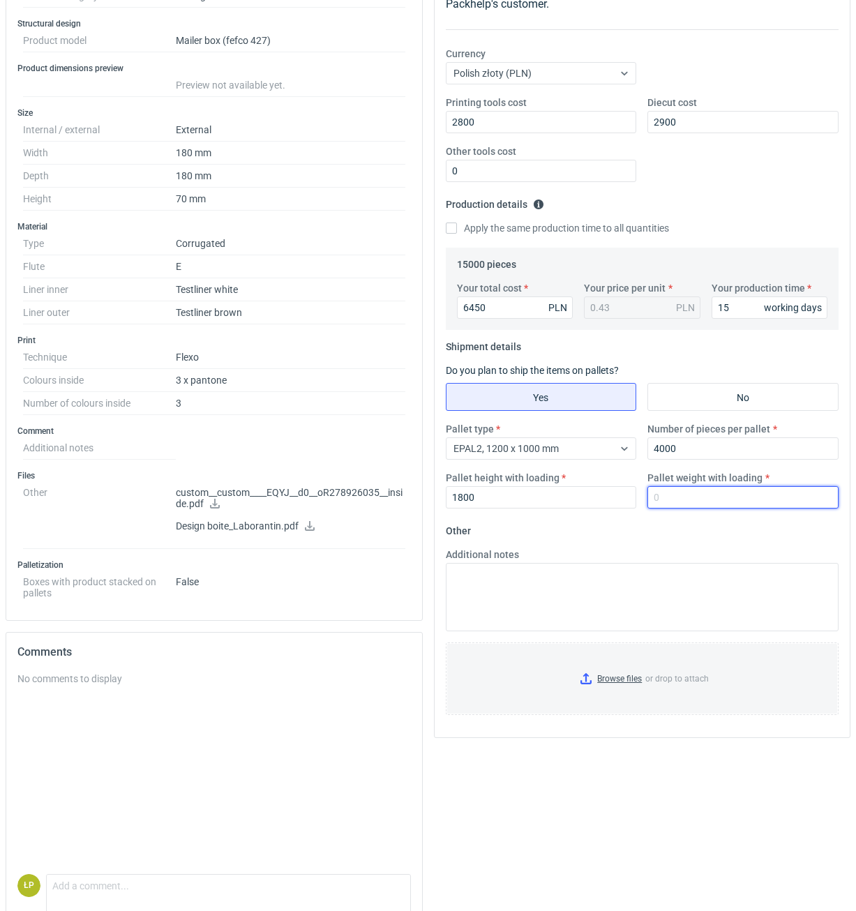
click at [757, 504] on input "Pallet weight with loading" at bounding box center [742, 497] width 191 height 22
type input "390"
click at [750, 532] on fieldset "Other Additional notes Browse files or drop to attach" at bounding box center [642, 623] width 393 height 206
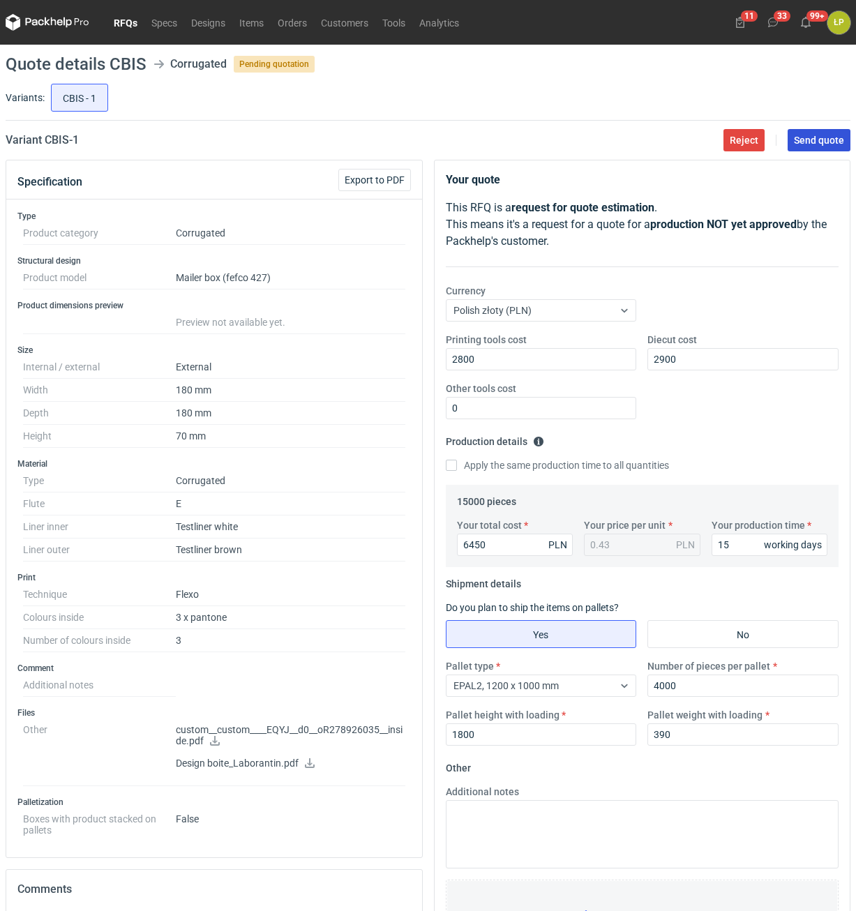
click at [802, 140] on span "Send quote" at bounding box center [819, 140] width 50 height 10
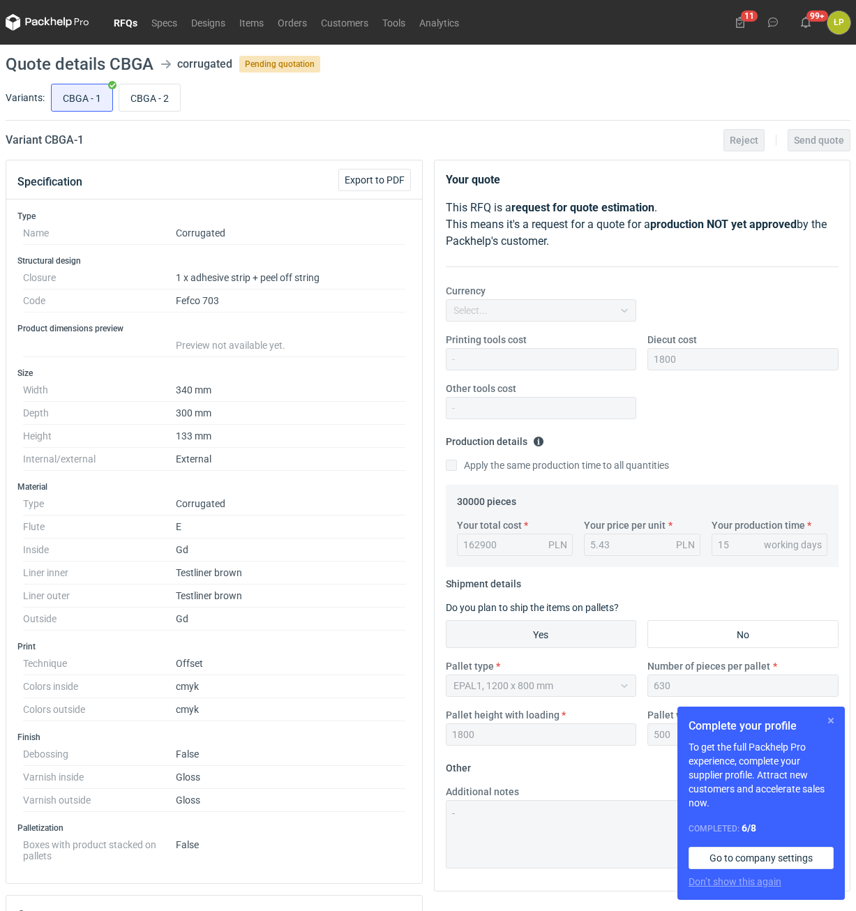
click at [830, 716] on button "button" at bounding box center [830, 720] width 17 height 17
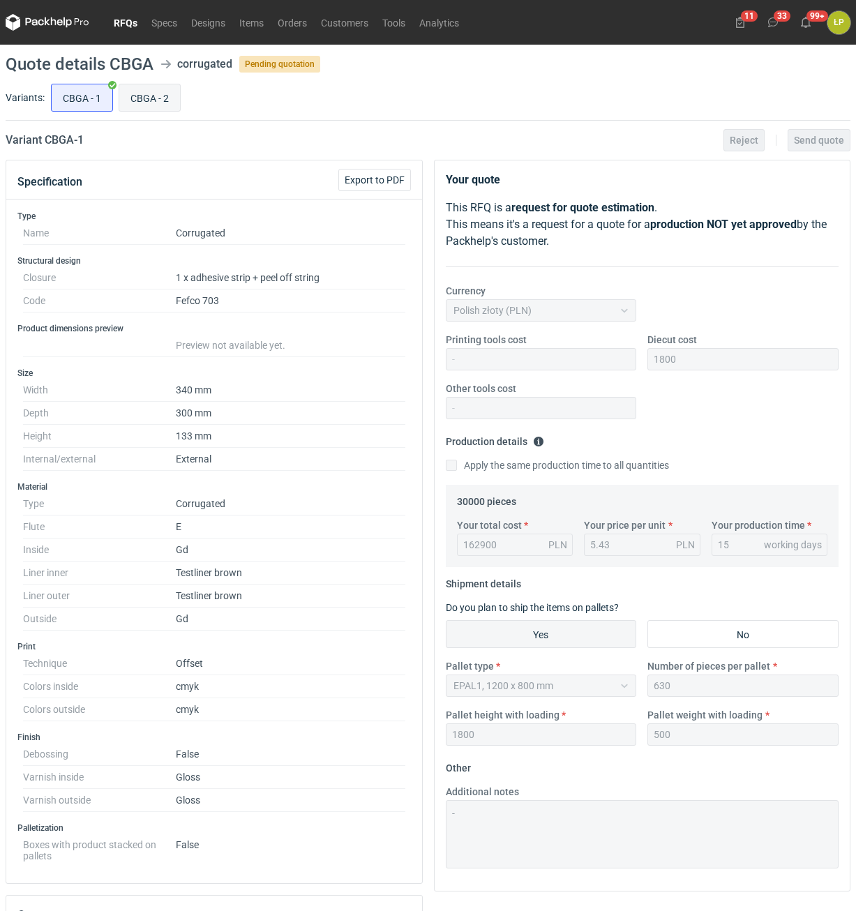
click at [157, 100] on input "CBGA - 2" at bounding box center [149, 97] width 61 height 27
radio input "true"
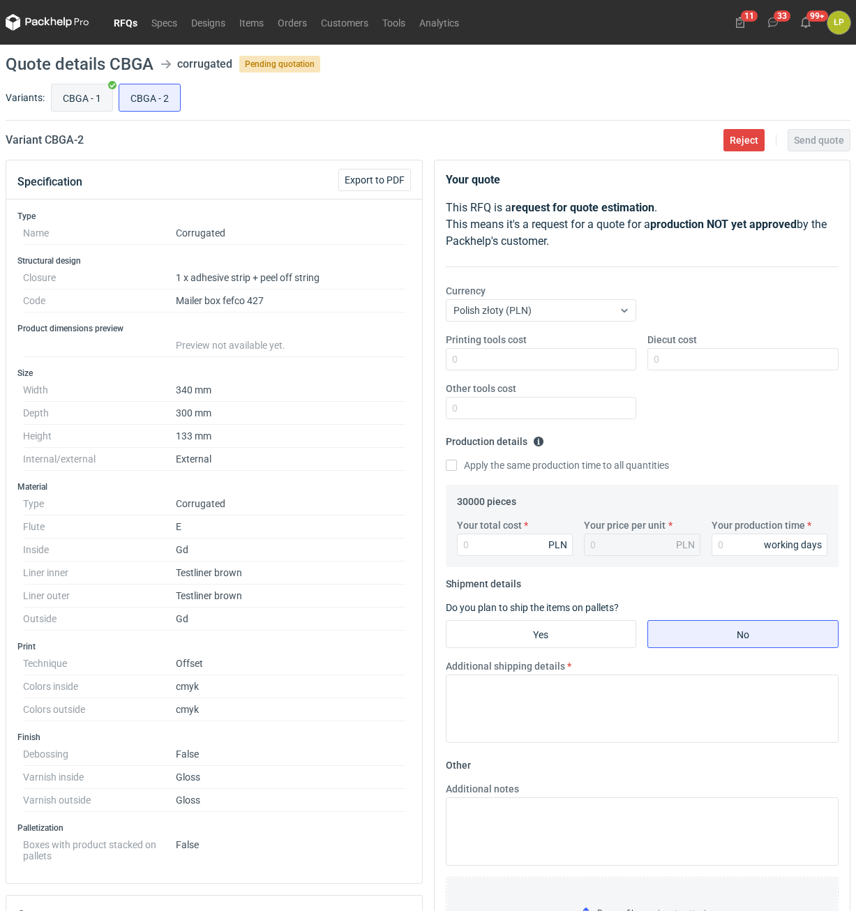
click at [103, 100] on input "CBGA - 1" at bounding box center [82, 97] width 61 height 27
radio input "true"
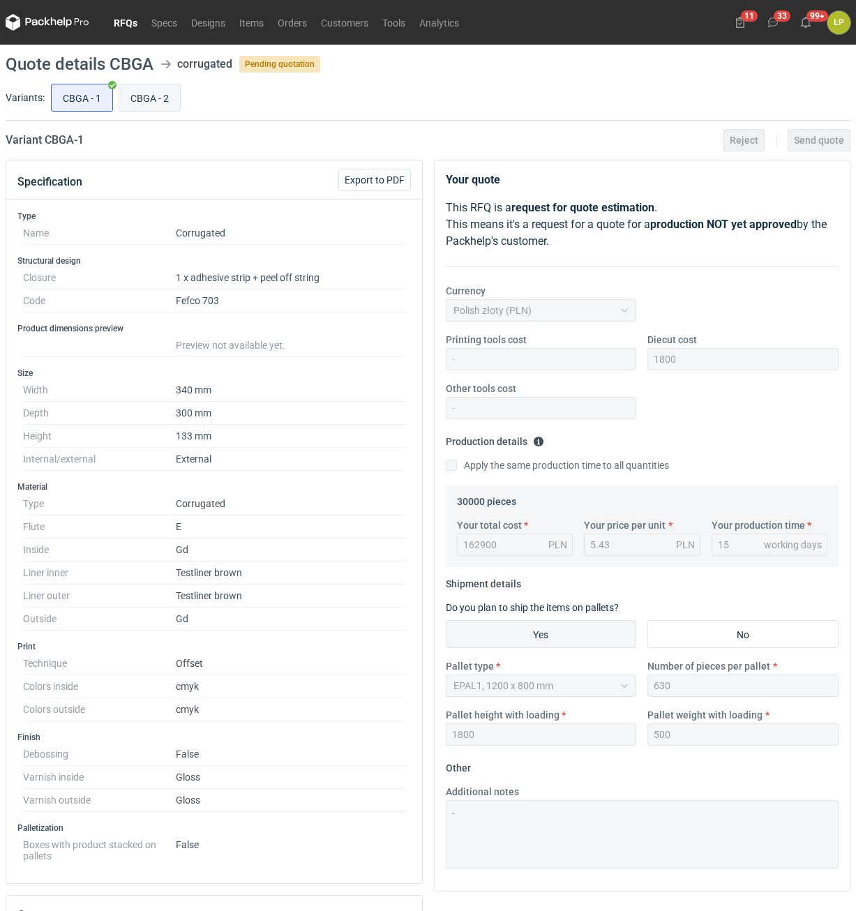
click at [151, 101] on input "CBGA - 2" at bounding box center [149, 97] width 61 height 27
radio input "true"
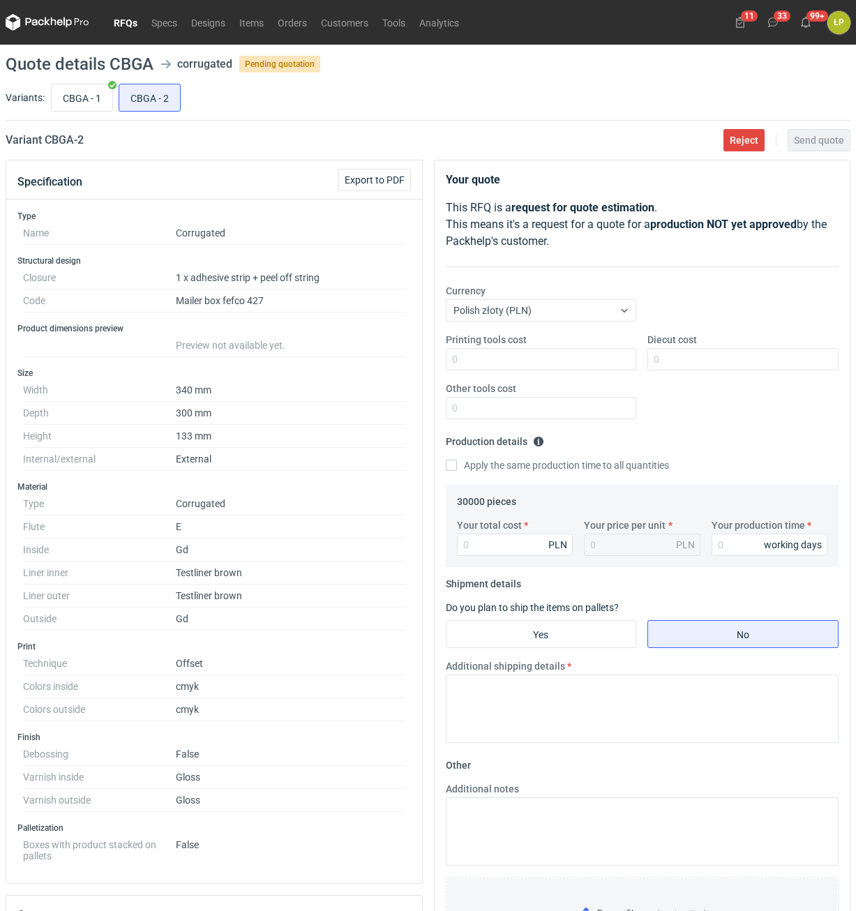
click at [68, 139] on h2 "Variant CBGA - 2" at bounding box center [45, 140] width 78 height 17
click at [67, 139] on h2 "Variant CBGA - 2" at bounding box center [45, 140] width 78 height 17
copy h2 "CBGA"
click at [79, 103] on input "CBGA - 1" at bounding box center [82, 97] width 61 height 27
radio input "true"
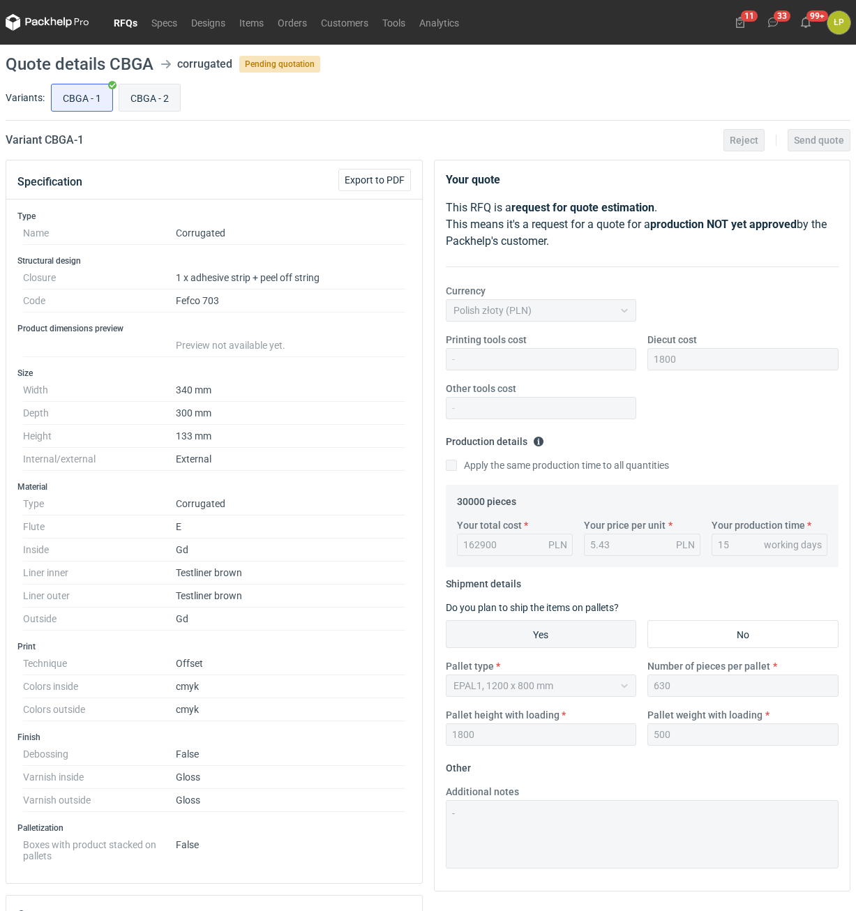
click at [131, 93] on input "CBGA - 2" at bounding box center [149, 97] width 61 height 27
radio input "true"
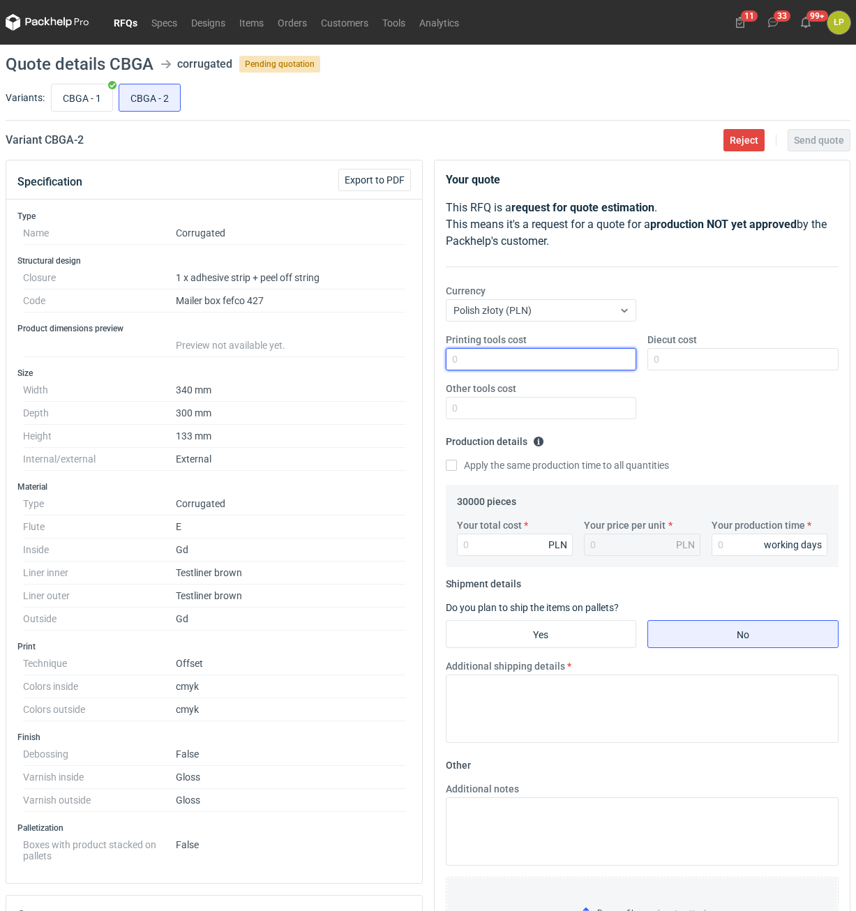
click at [479, 370] on input "Printing tools cost" at bounding box center [541, 359] width 191 height 22
type input "0"
click at [695, 370] on input "Diecut cost" at bounding box center [742, 359] width 191 height 22
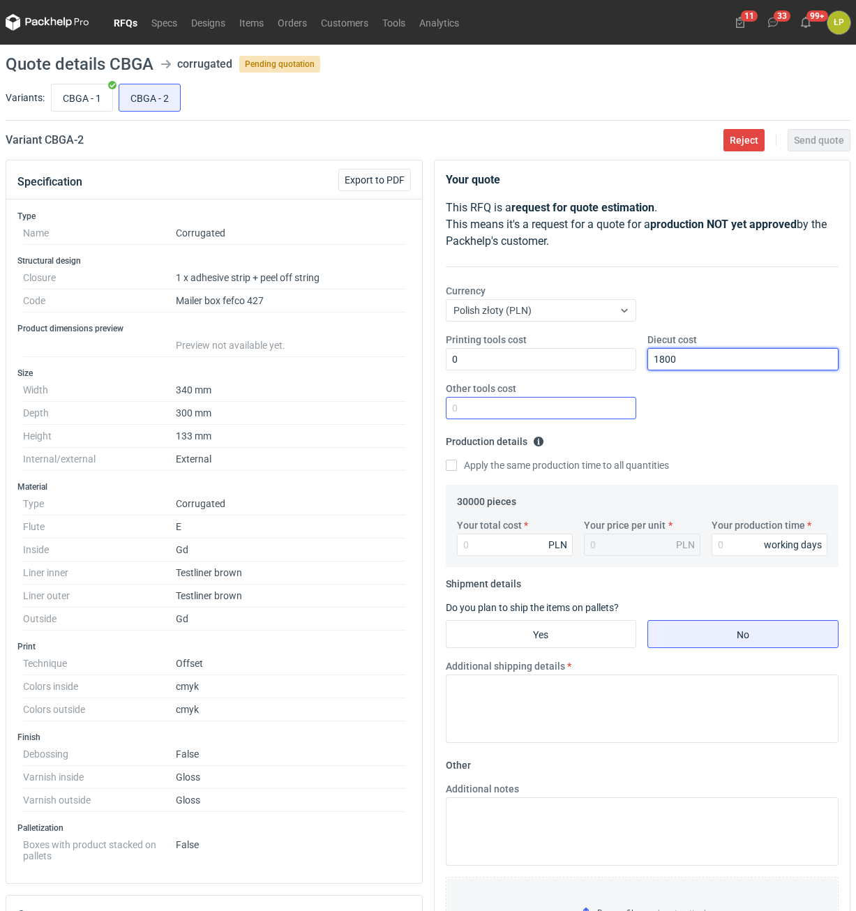
type input "1800"
click at [599, 403] on input "Other tools cost" at bounding box center [541, 408] width 191 height 22
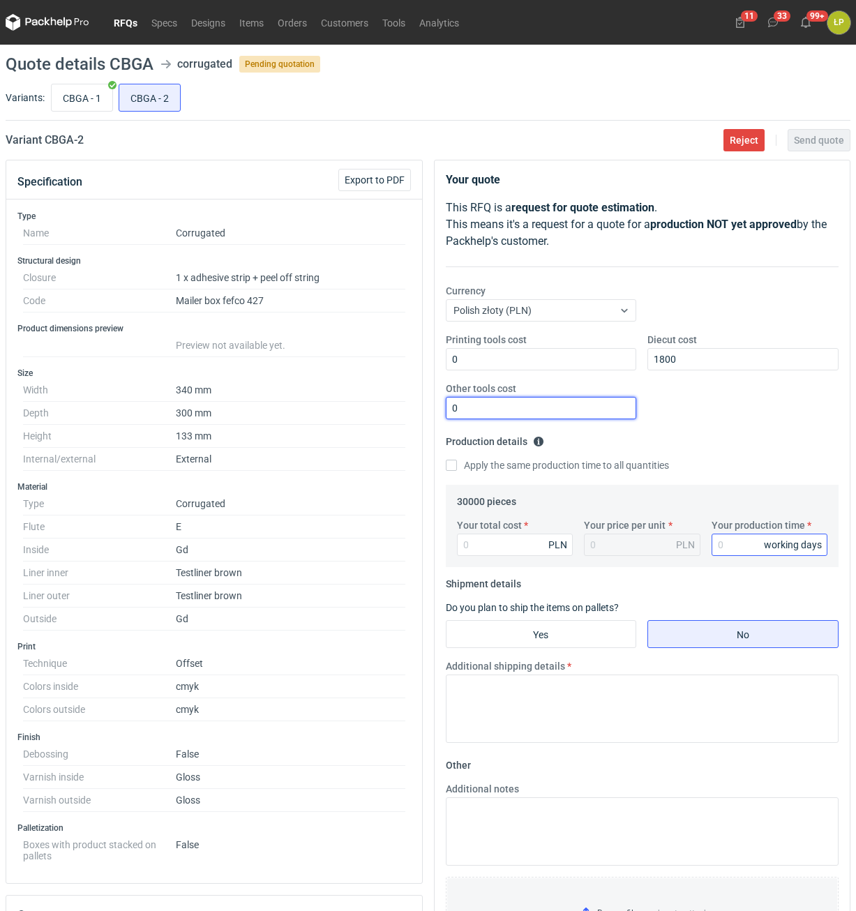
type input "0"
click at [725, 543] on input "Your production time" at bounding box center [769, 545] width 116 height 22
type input "15"
click at [511, 550] on input "Your total cost" at bounding box center [515, 545] width 116 height 22
type input "153"
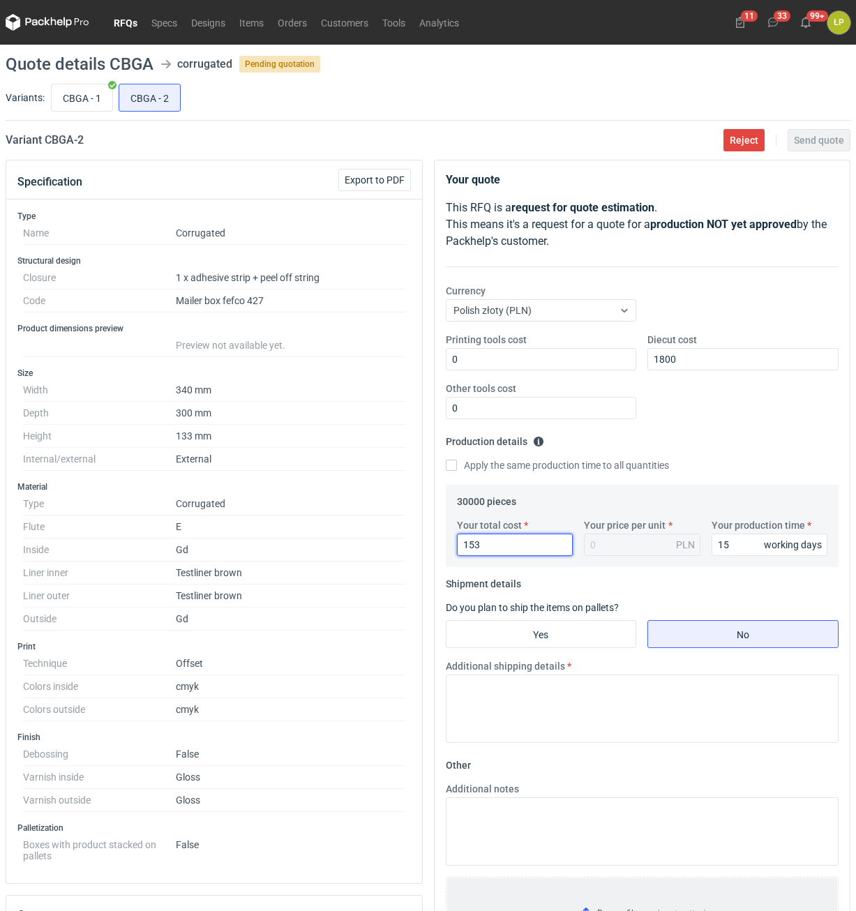
type input "0.01"
type input "153078"
type input "5.1"
type input "153078"
click at [568, 626] on input "Yes" at bounding box center [541, 634] width 190 height 27
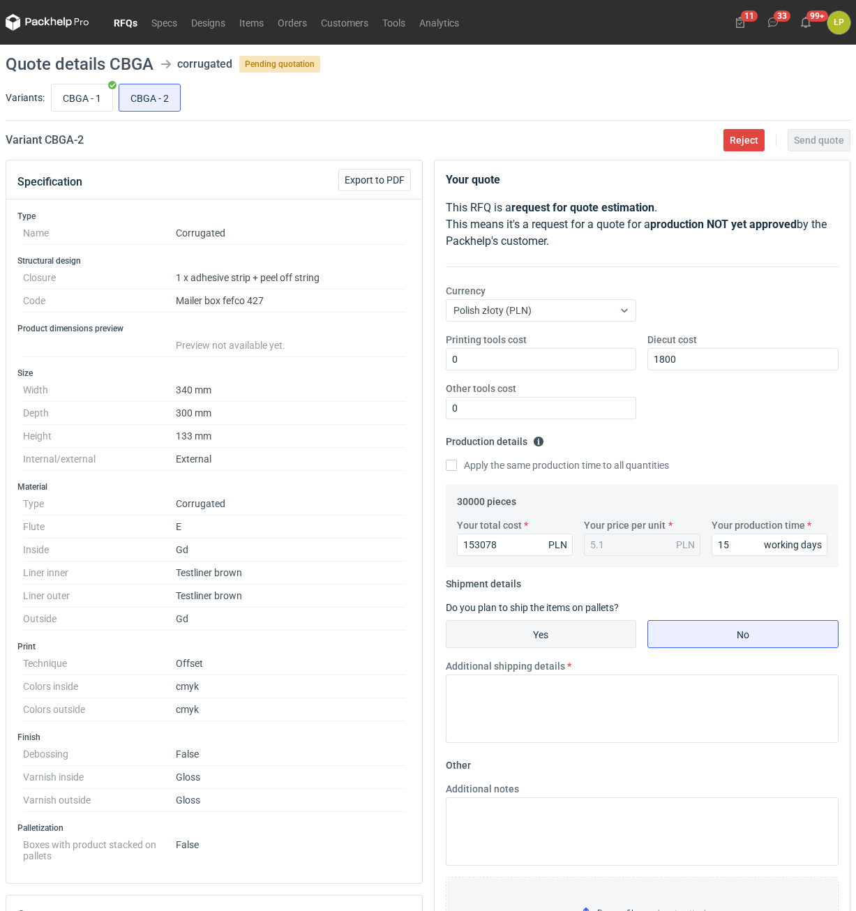
radio input "true"
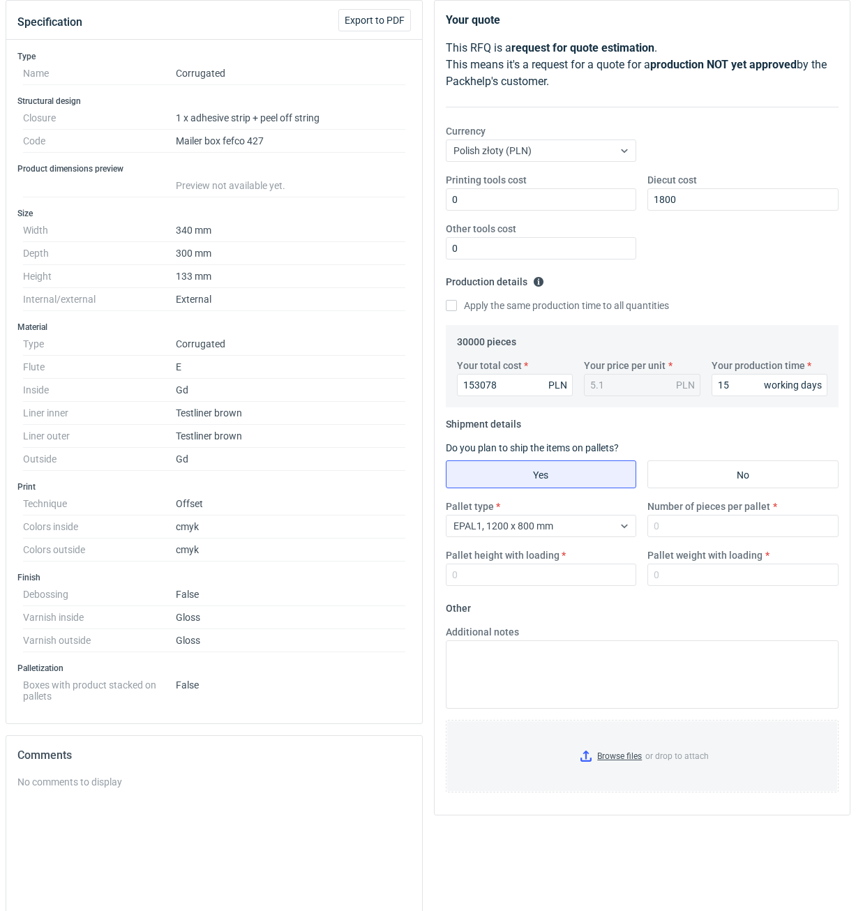
scroll to position [319, 0]
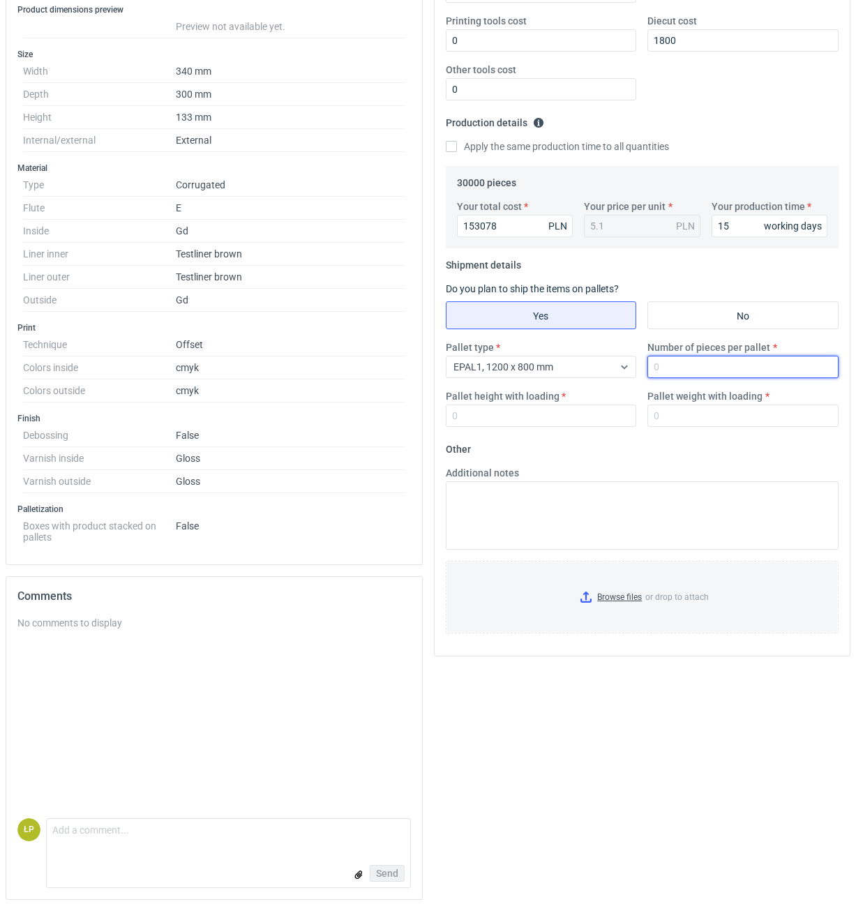
click at [671, 369] on input "Number of pieces per pallet" at bounding box center [742, 367] width 191 height 22
type input "900"
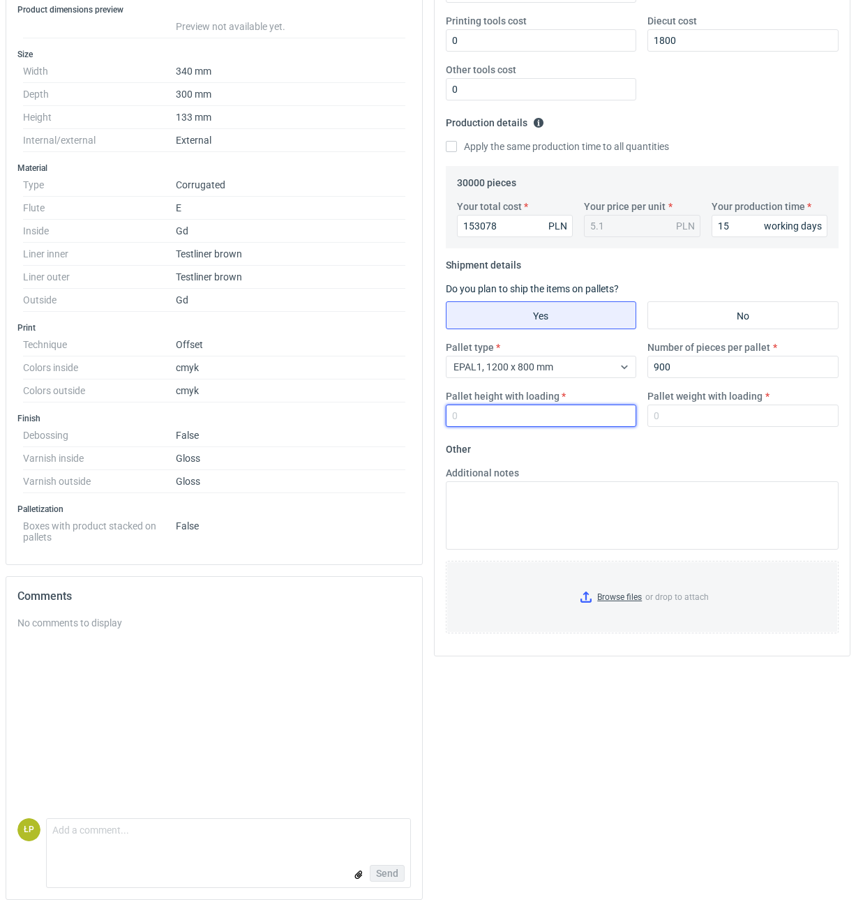
click at [520, 416] on input "Pallet height with loading" at bounding box center [541, 416] width 191 height 22
type input "1800"
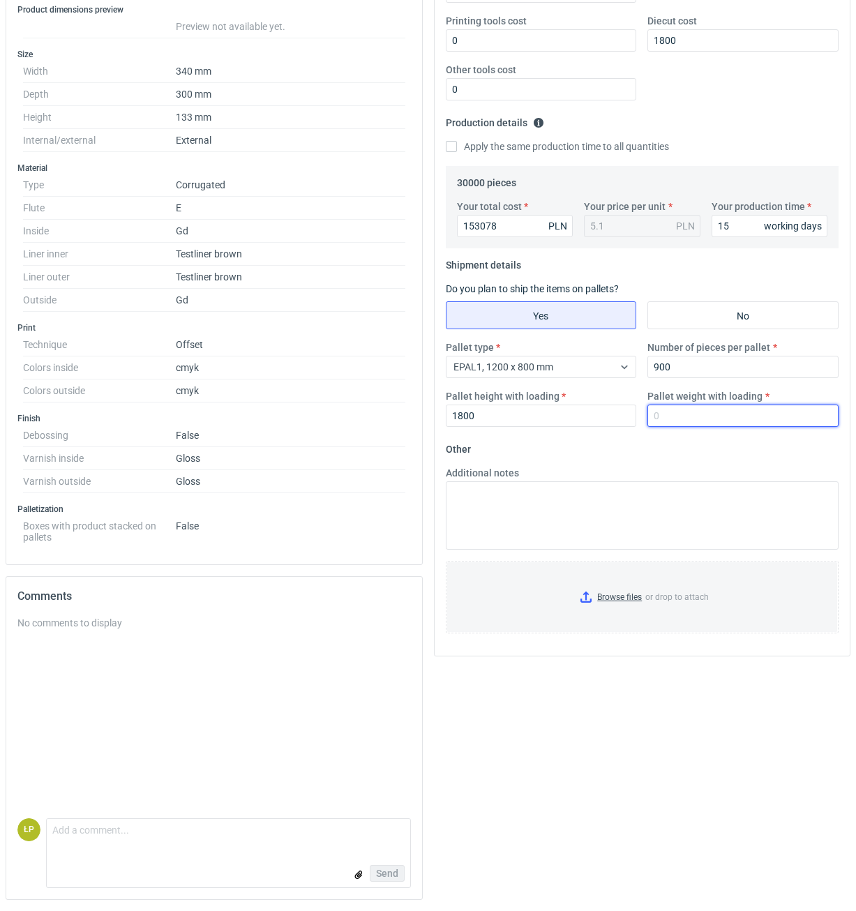
click at [673, 411] on input "Pallet weight with loading" at bounding box center [742, 416] width 191 height 22
click at [769, 427] on input "Pallet weight with loading" at bounding box center [742, 416] width 191 height 22
type input "630"
click at [768, 458] on fieldset "Other Additional notes Browse files or drop to attach" at bounding box center [642, 541] width 393 height 206
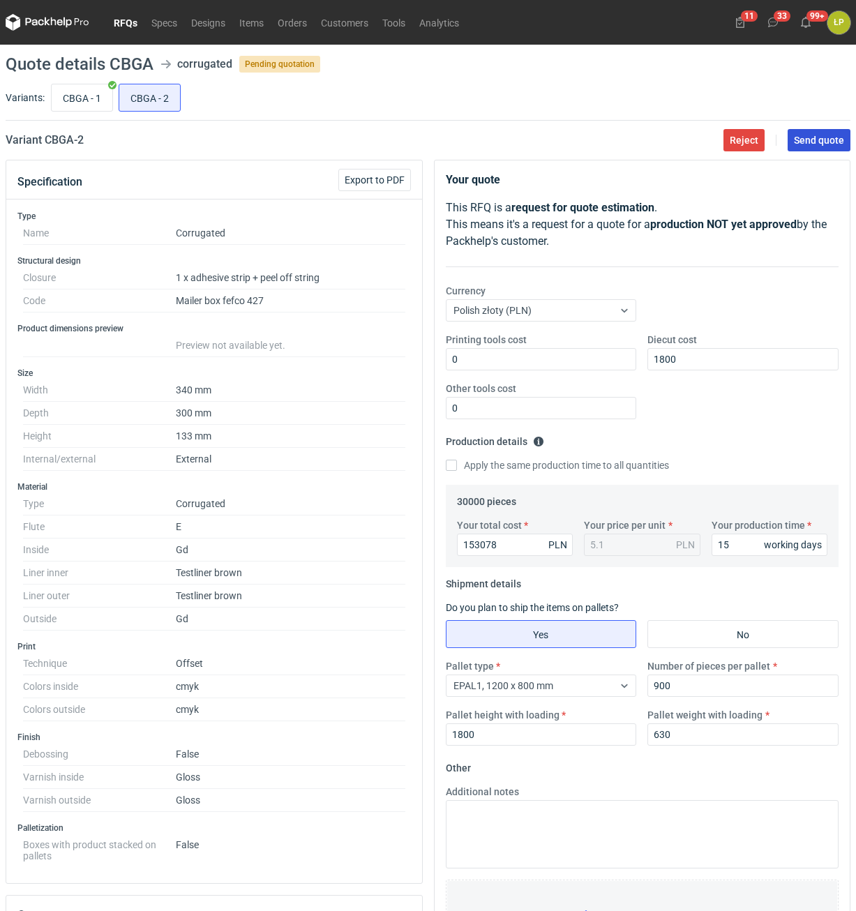
click at [807, 135] on span "Send quote" at bounding box center [819, 140] width 50 height 10
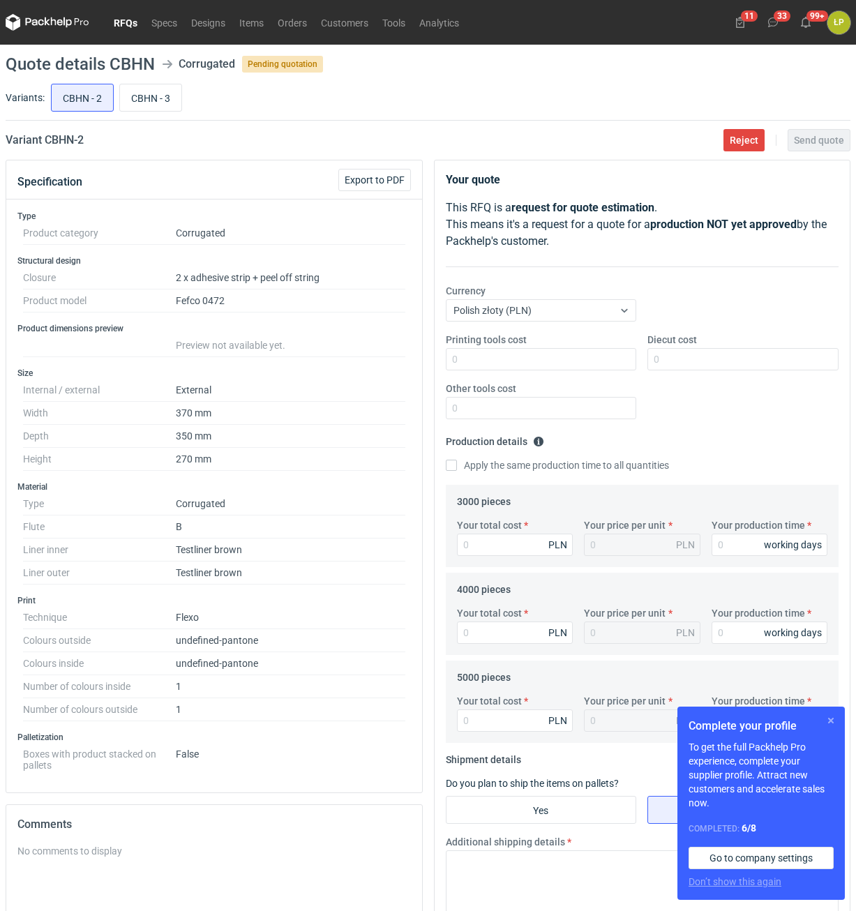
click at [829, 721] on button "button" at bounding box center [830, 720] width 17 height 17
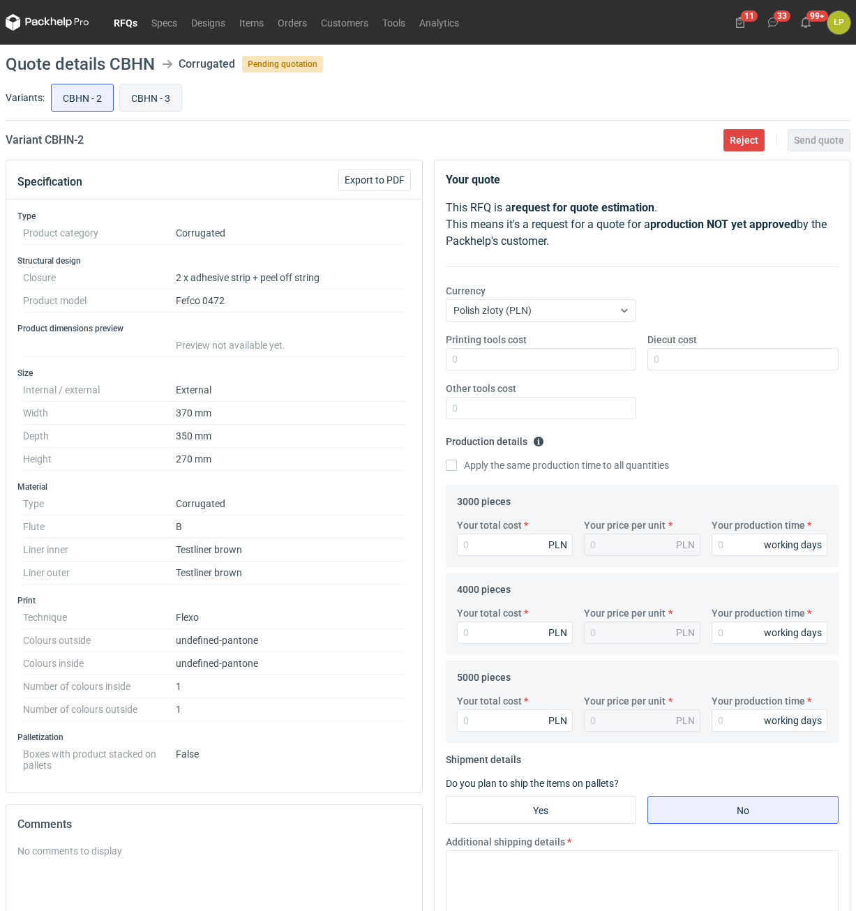
click at [159, 100] on input "CBHN - 3" at bounding box center [150, 97] width 61 height 27
radio input "true"
click at [92, 106] on input "CBHN - 2" at bounding box center [82, 97] width 61 height 27
radio input "true"
click at [145, 98] on input "CBHN - 3" at bounding box center [150, 97] width 61 height 27
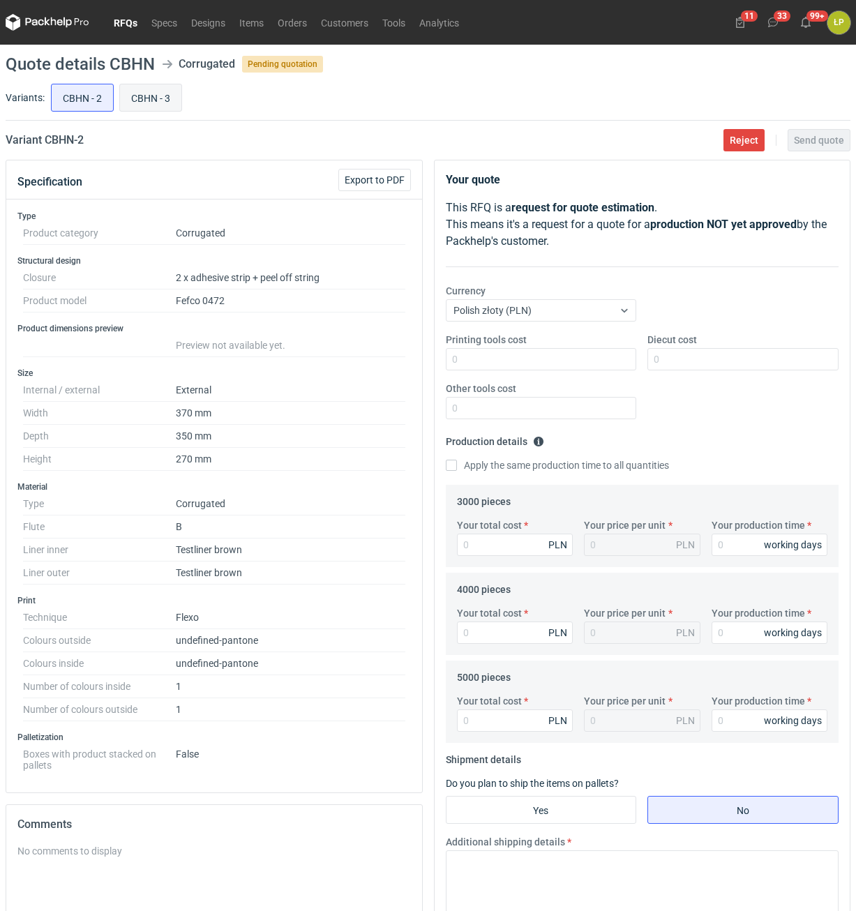
radio input "true"
click at [99, 98] on input "CBHN - 2" at bounding box center [82, 97] width 61 height 27
radio input "true"
drag, startPoint x: 109, startPoint y: 141, endPoint x: 46, endPoint y: 145, distance: 62.9
click at [46, 145] on div "Variant CBHN - 2 Reject Send quote" at bounding box center [428, 140] width 845 height 17
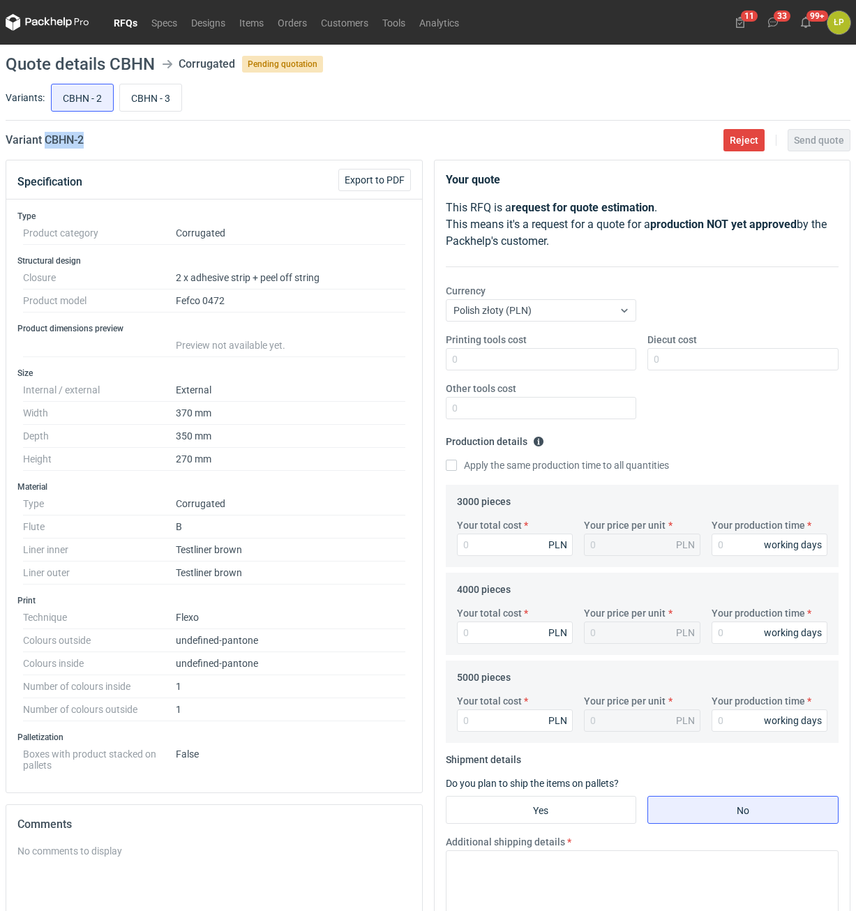
copy h2 "CBHN - 2"
click at [573, 365] on input "Printing tools cost" at bounding box center [541, 359] width 191 height 22
click at [511, 363] on input "Printing tools cost" at bounding box center [541, 359] width 191 height 22
type input "3000"
click at [676, 358] on input "Diecut cost" at bounding box center [742, 359] width 191 height 22
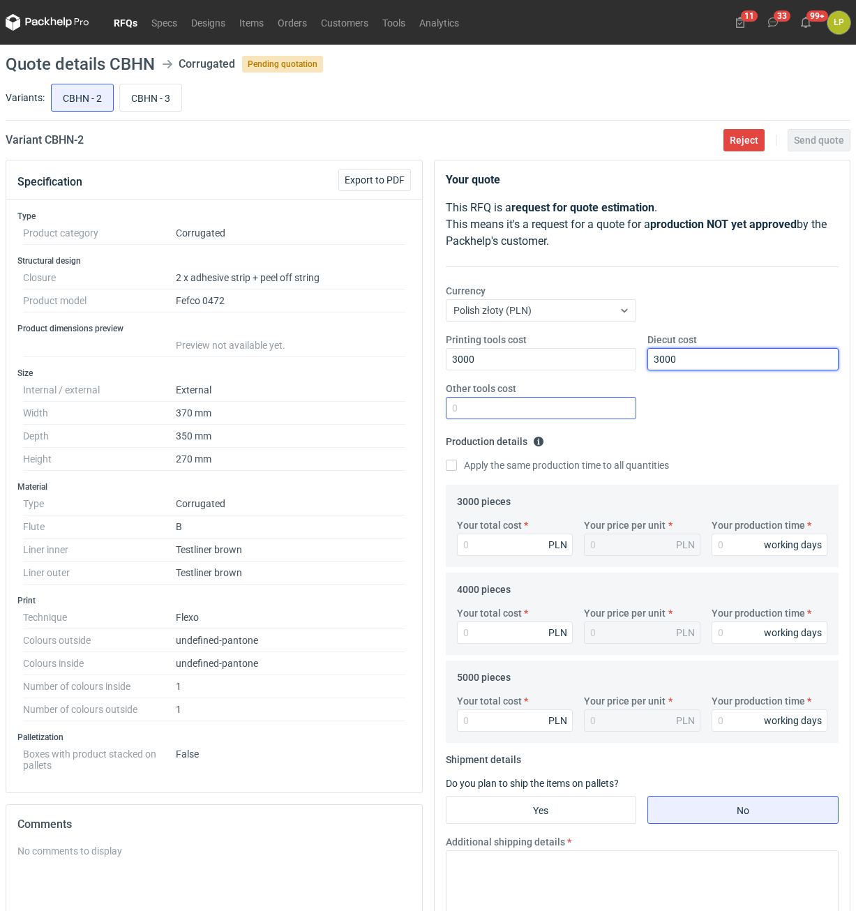
type input "3000"
click at [590, 409] on input "Other tools cost" at bounding box center [541, 408] width 191 height 22
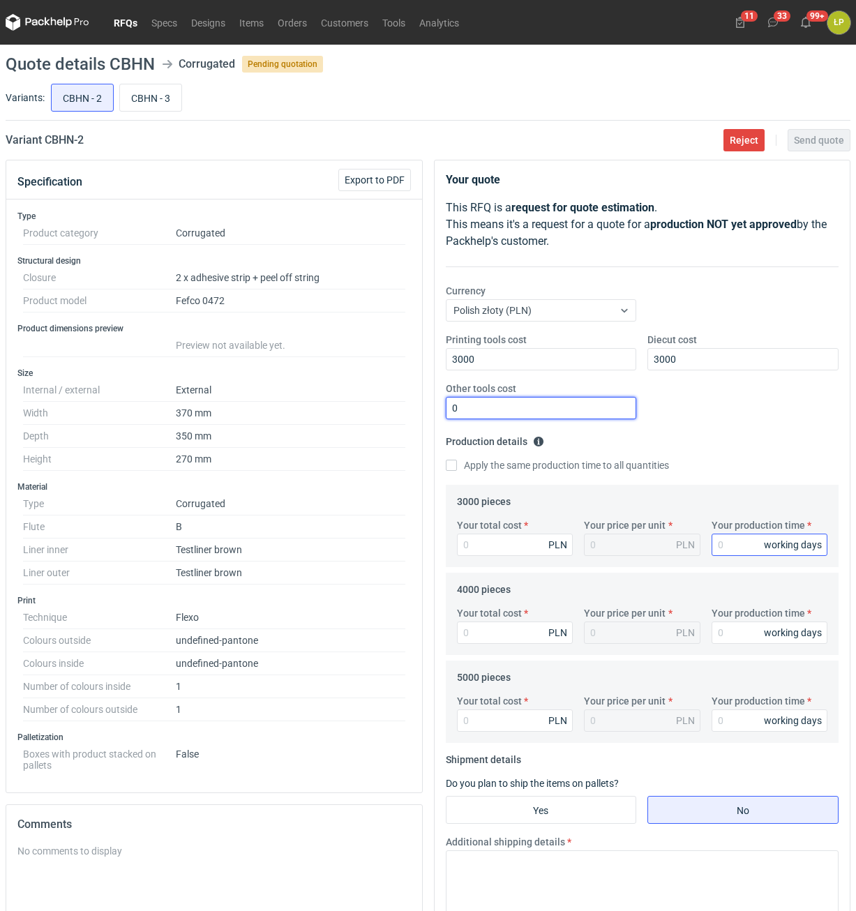
type input "0"
click at [732, 542] on input "Your production time" at bounding box center [769, 545] width 116 height 22
type input "15"
click at [485, 463] on label "Apply the same production time to all quantities" at bounding box center [557, 465] width 223 height 14
click at [457, 463] on input "Apply the same production time to all quantities" at bounding box center [451, 465] width 11 height 11
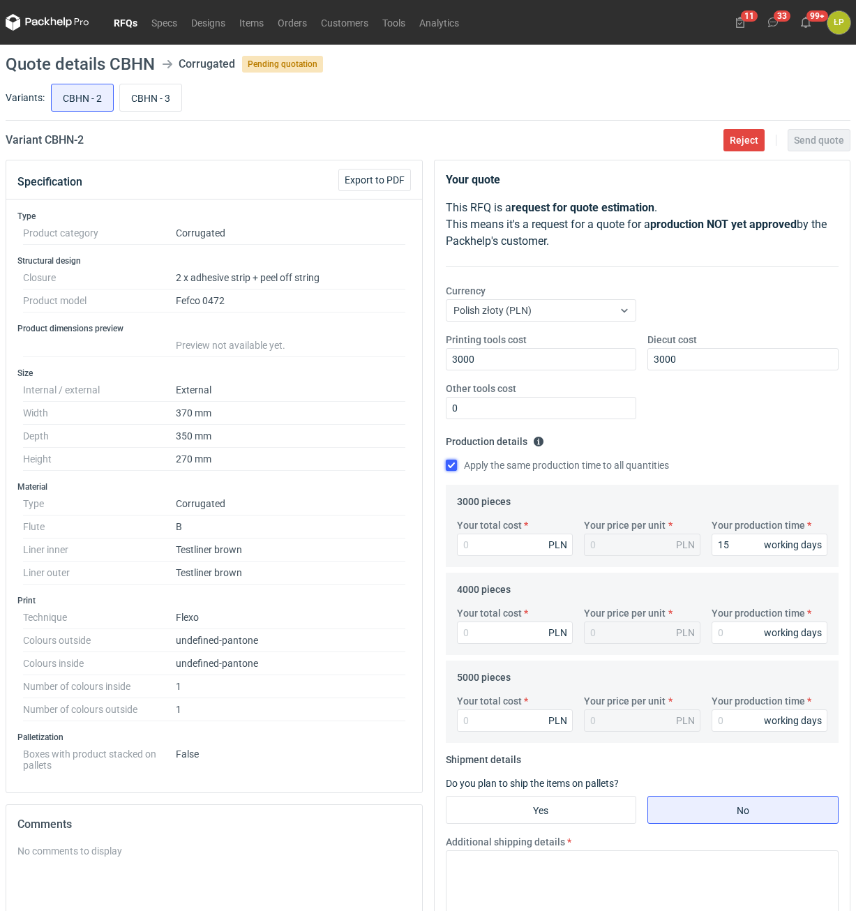
checkbox input "true"
type input "15"
click at [499, 536] on input "Your total cost" at bounding box center [515, 545] width 116 height 22
type input "12840"
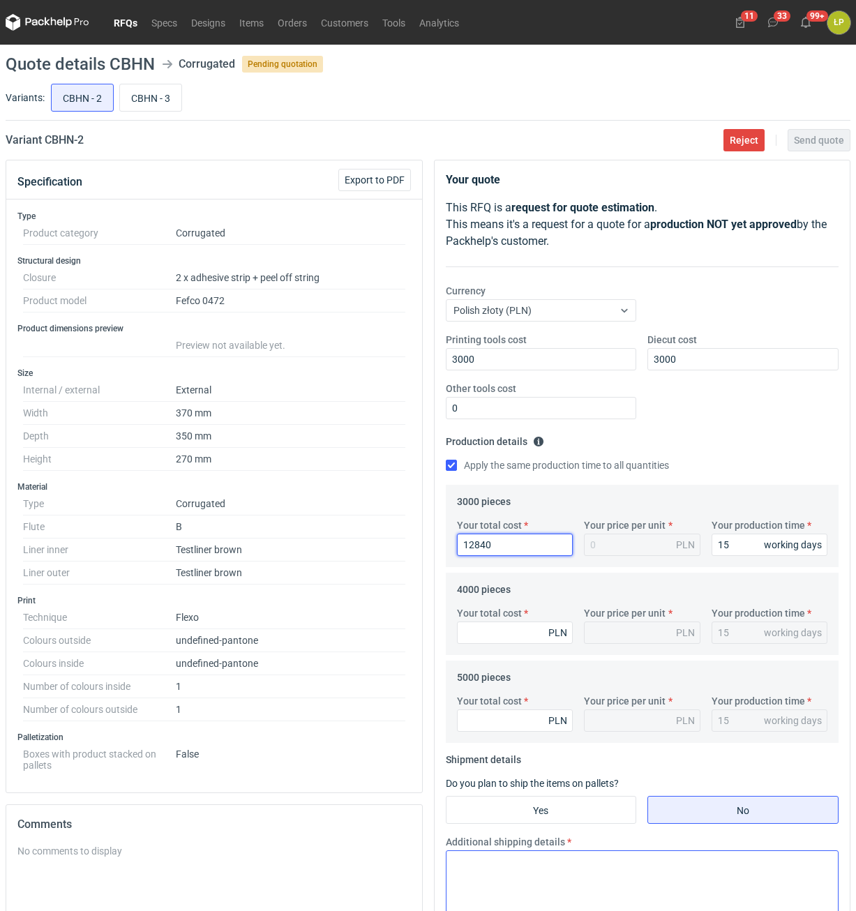
type input "4.28"
type input "12840"
click at [533, 614] on div "Your total cost PLN" at bounding box center [515, 625] width 128 height 38
click at [534, 622] on div "Your total cost PLN" at bounding box center [515, 625] width 128 height 38
click at [534, 633] on input "Your total cost" at bounding box center [515, 632] width 116 height 22
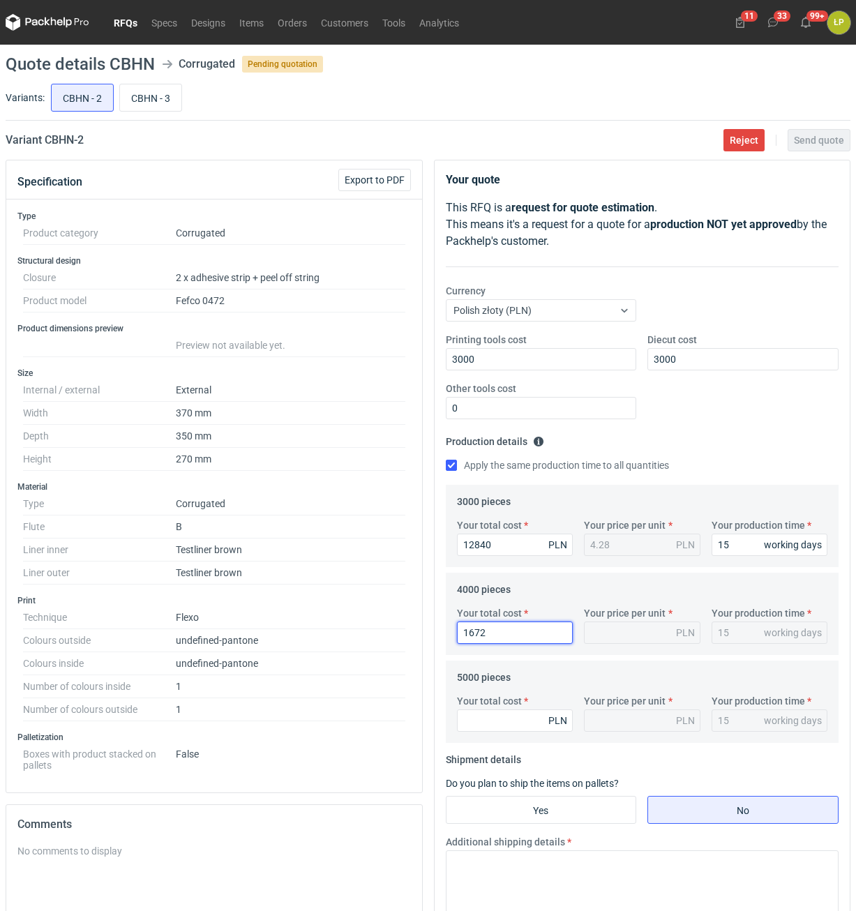
type input "16720"
type input "4.18"
type input "16720"
click at [506, 710] on input "Your total cost" at bounding box center [515, 720] width 116 height 22
type input "2050"
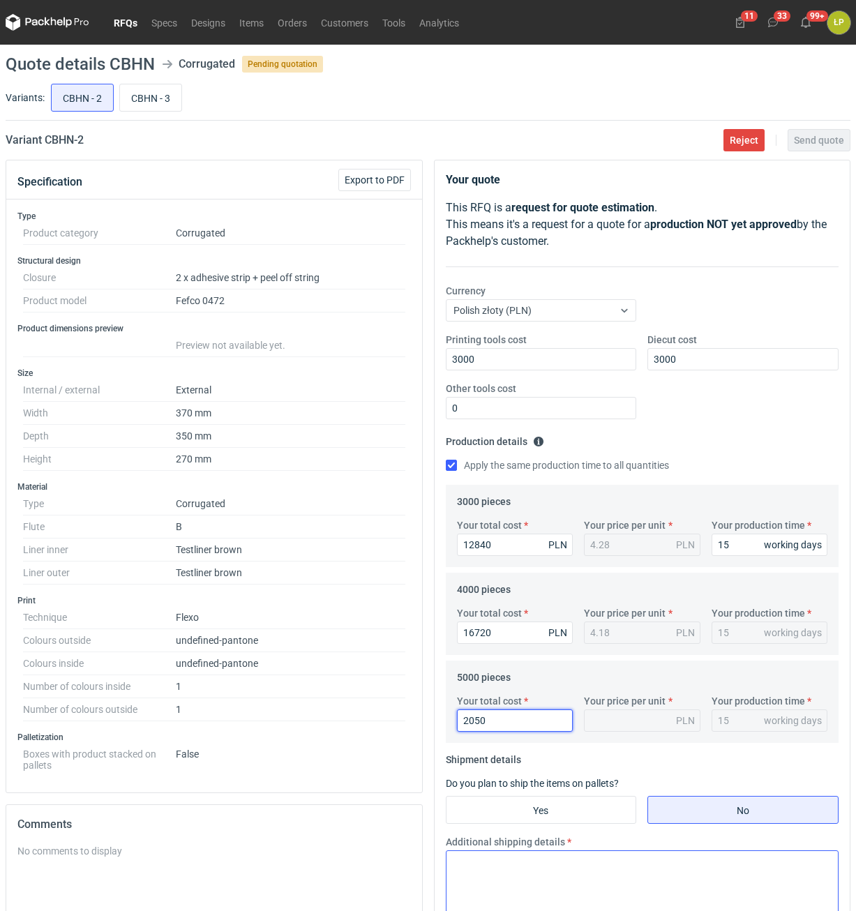
type input "0.41"
type input "205"
type input "0.04"
type input "20550"
type input "4.11"
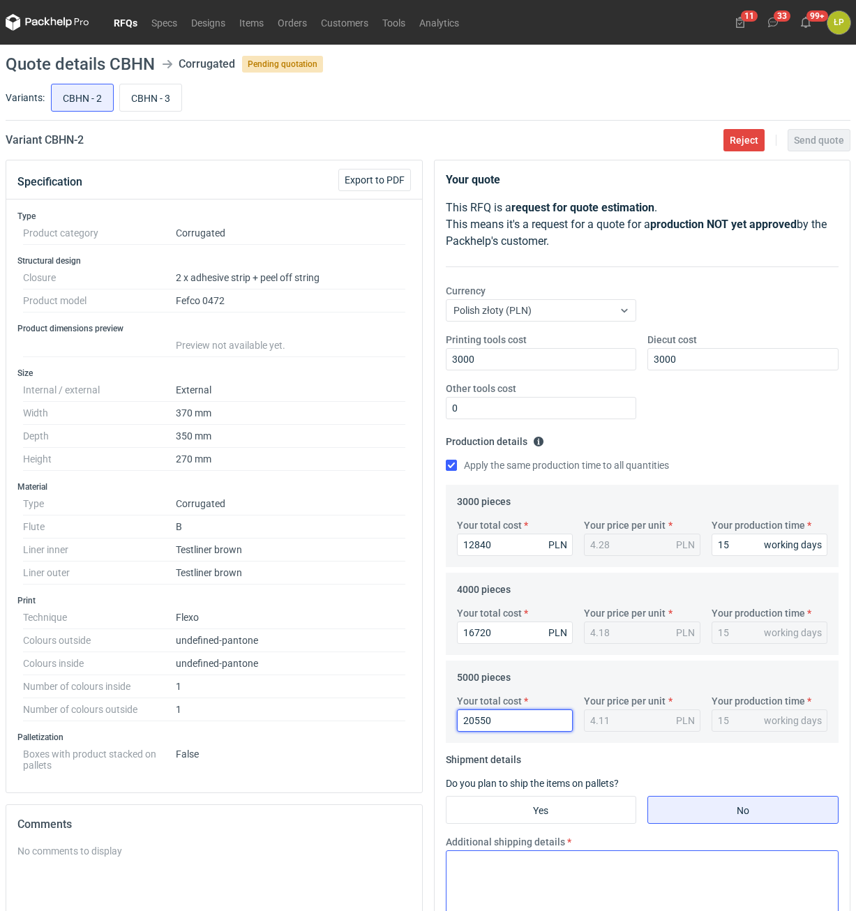
type input "20550"
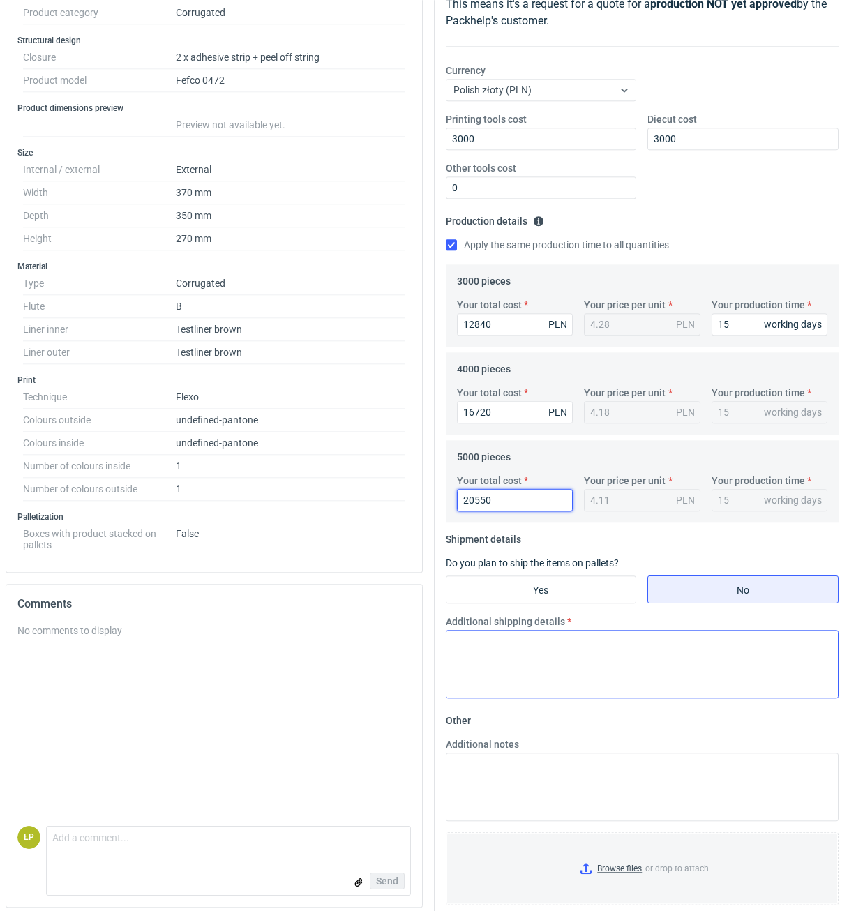
scroll to position [237, 0]
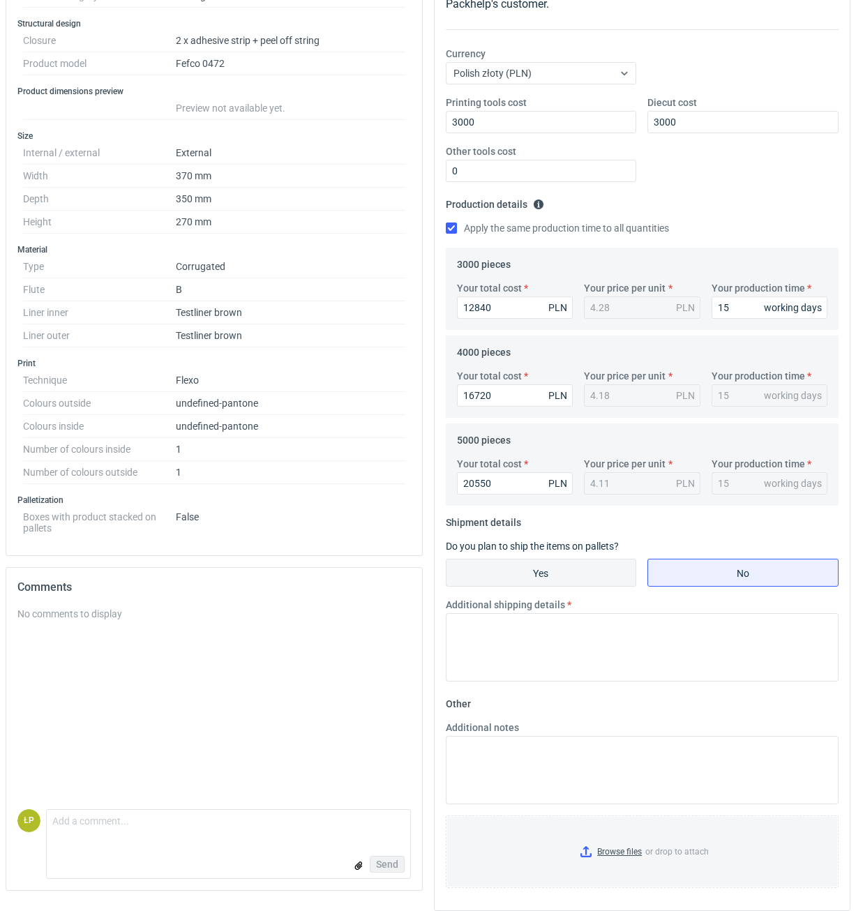
click at [516, 586] on input "Yes" at bounding box center [541, 572] width 190 height 27
radio input "true"
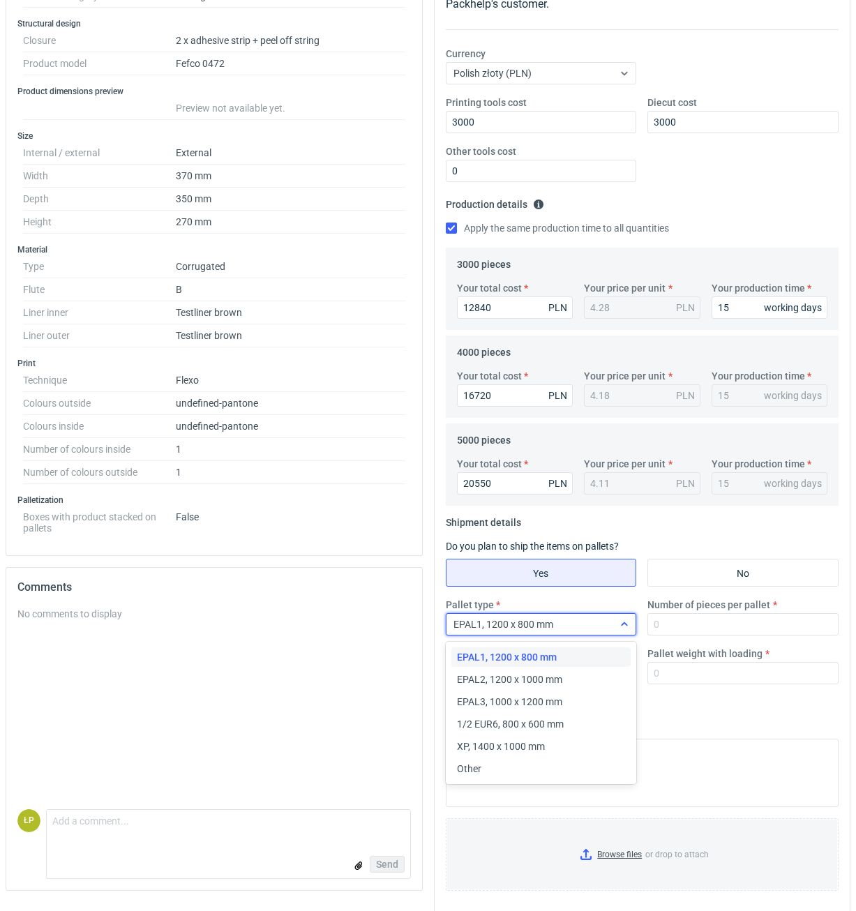
click at [589, 633] on div "EPAL1, 1200 x 800 mm" at bounding box center [529, 624] width 167 height 20
click at [540, 741] on span "XP, 1400 x 1000 mm" at bounding box center [501, 746] width 88 height 14
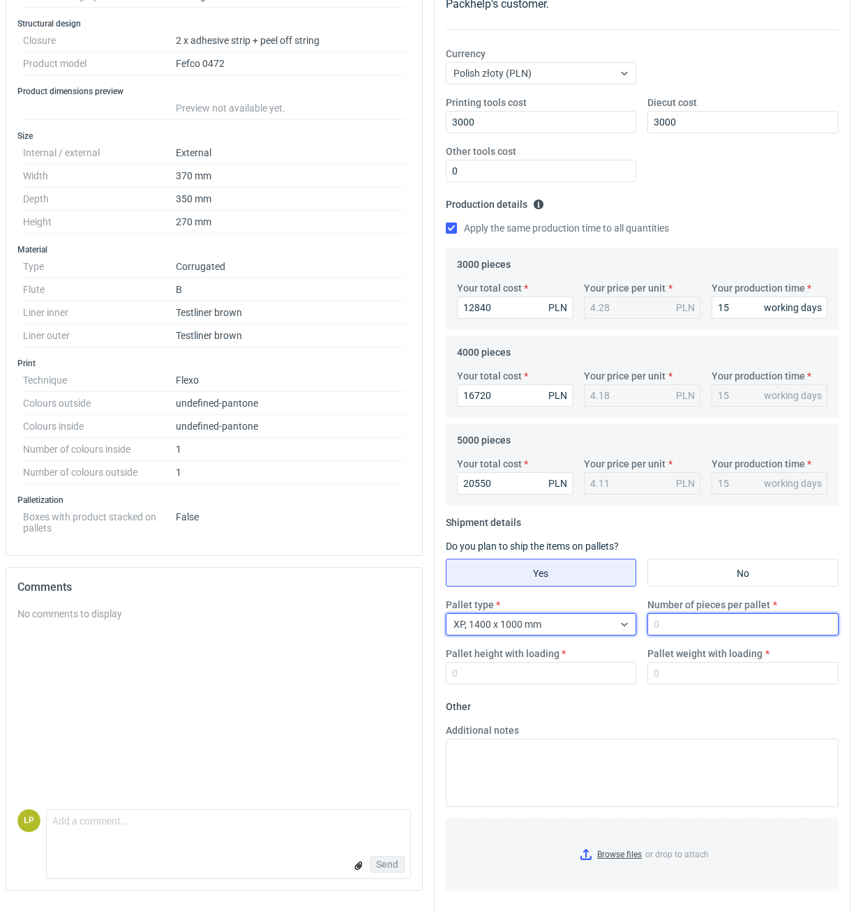
click at [672, 631] on input "Number of pieces per pallet" at bounding box center [742, 624] width 191 height 22
click at [658, 627] on input "Number of pieces per pallet" at bounding box center [742, 624] width 191 height 22
click at [669, 623] on input "Number of pieces per pallet" at bounding box center [742, 624] width 191 height 22
type input "550"
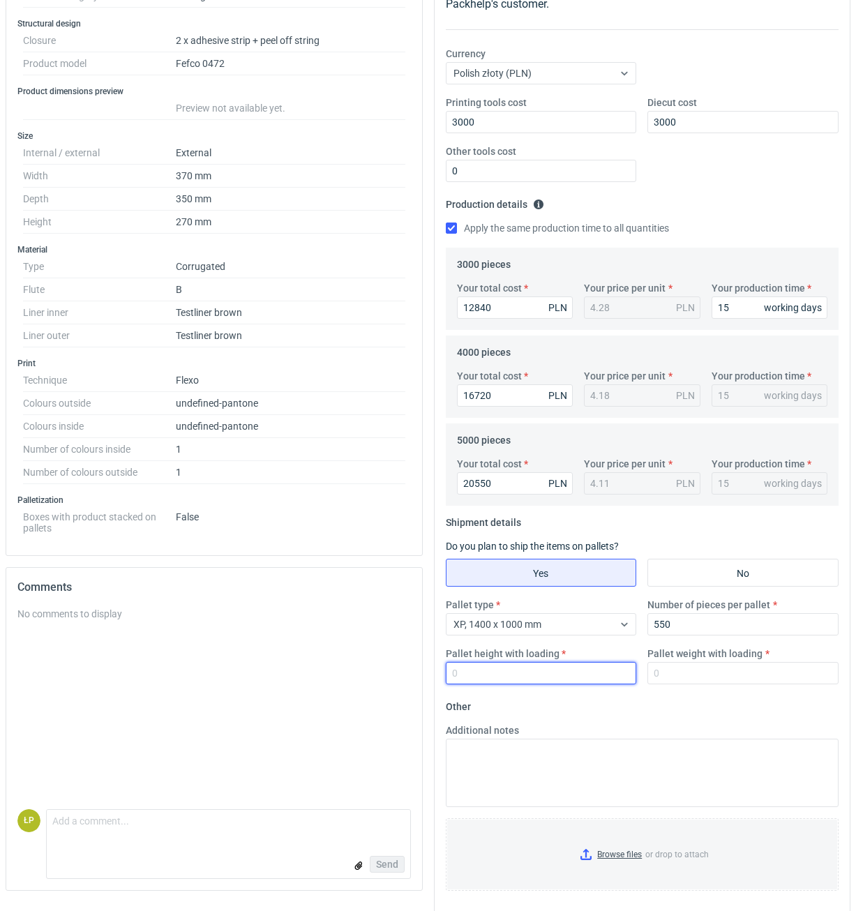
click at [531, 667] on input "Pallet height with loading" at bounding box center [541, 673] width 191 height 22
type input "1800"
drag, startPoint x: 672, startPoint y: 677, endPoint x: 688, endPoint y: 697, distance: 25.3
click at [672, 677] on input "Pallet weight with loading" at bounding box center [742, 673] width 191 height 22
click at [683, 674] on input "Pallet weight with loading" at bounding box center [742, 673] width 191 height 22
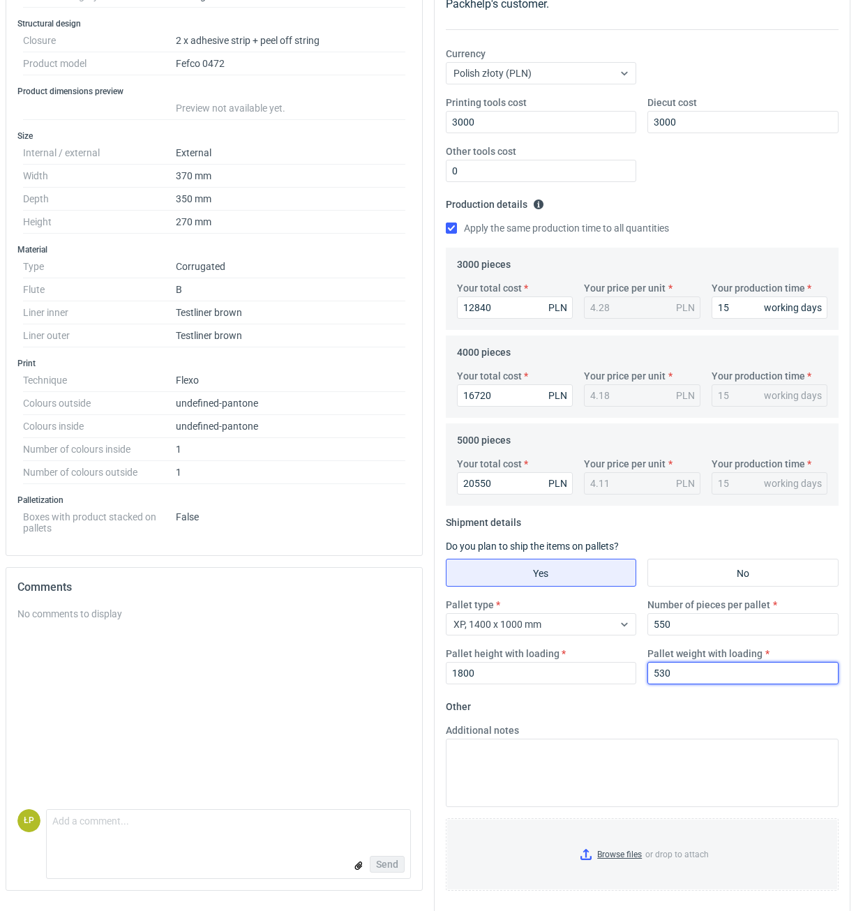
type input "530"
click at [702, 711] on fieldset "Other Additional notes Browse files or drop to attach" at bounding box center [642, 798] width 393 height 206
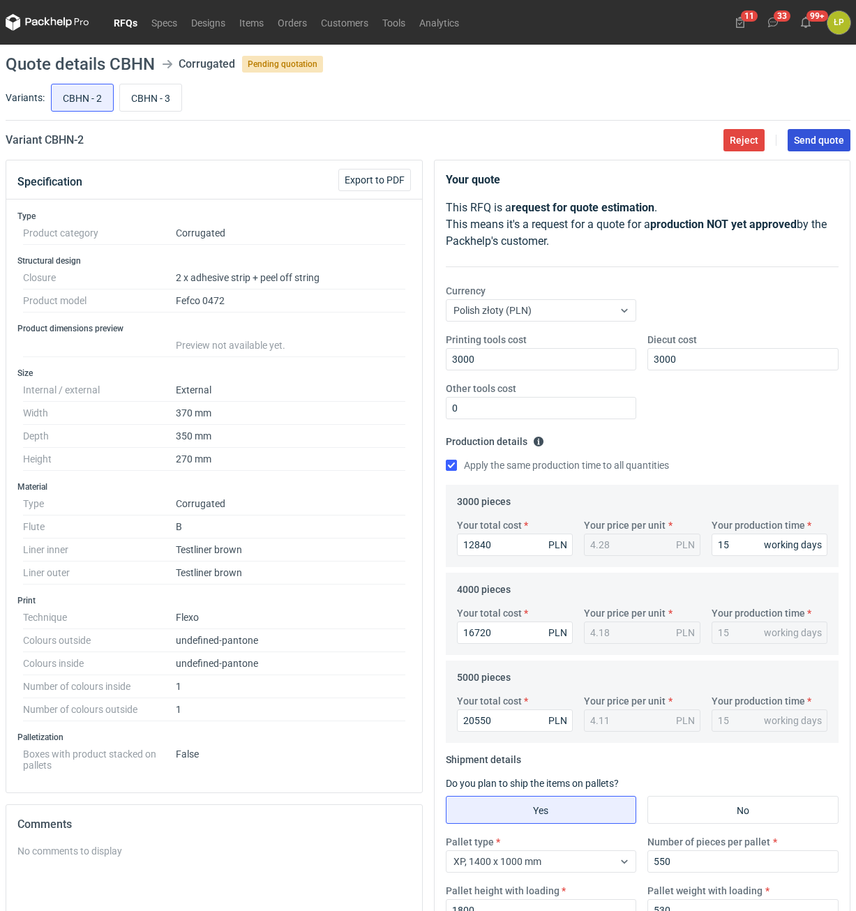
click at [807, 146] on button "Send quote" at bounding box center [818, 140] width 63 height 22
